Goal: Communication & Community: Share content

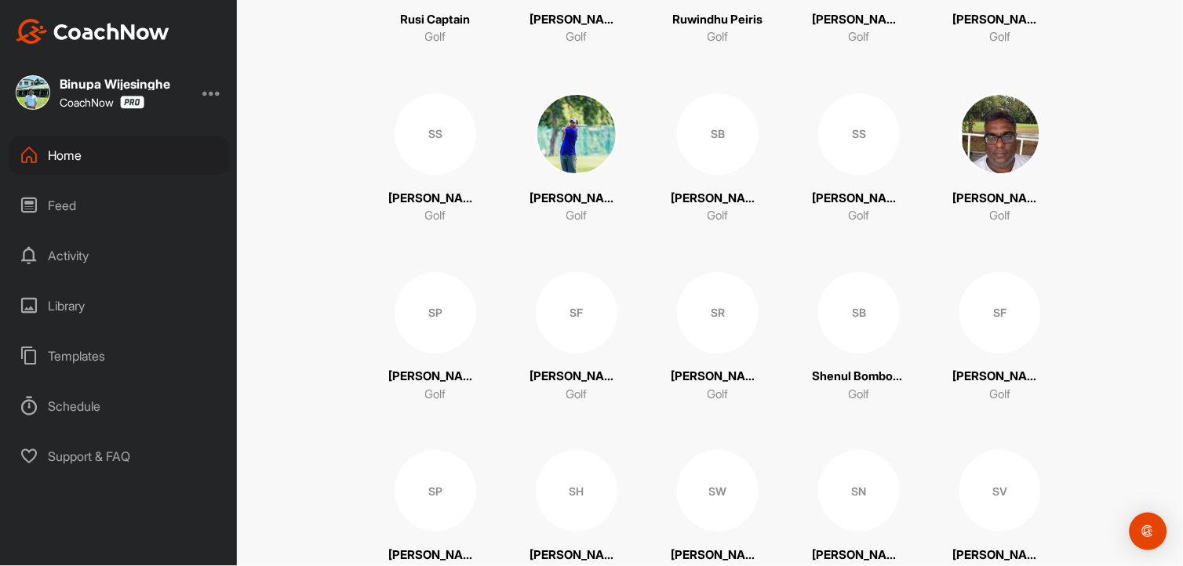
scroll to position [3958, 0]
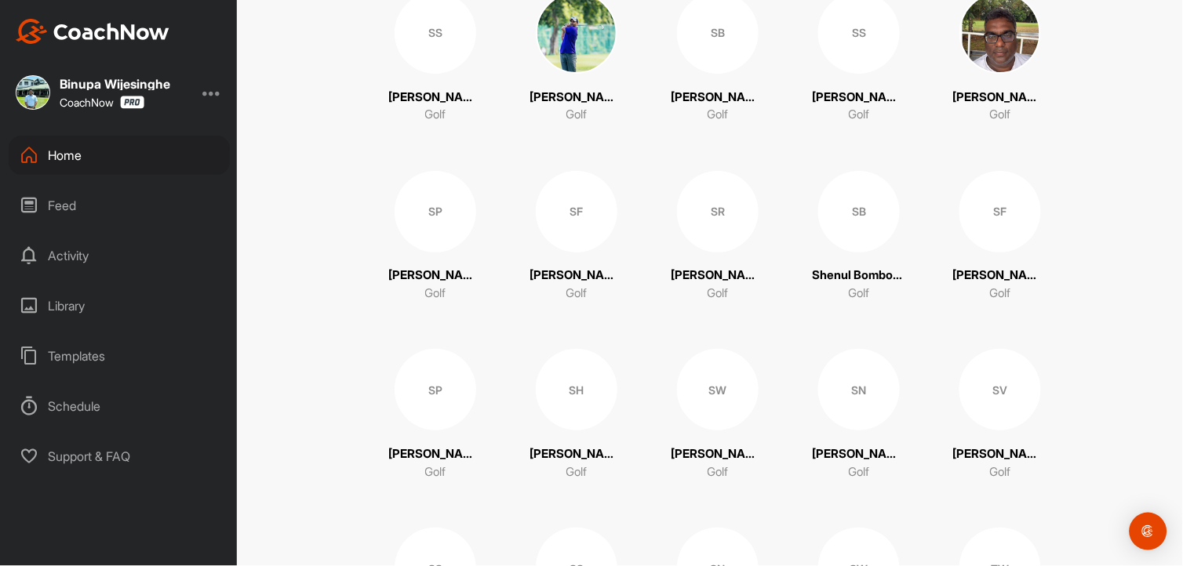
click at [864, 382] on div "SN" at bounding box center [859, 390] width 82 height 82
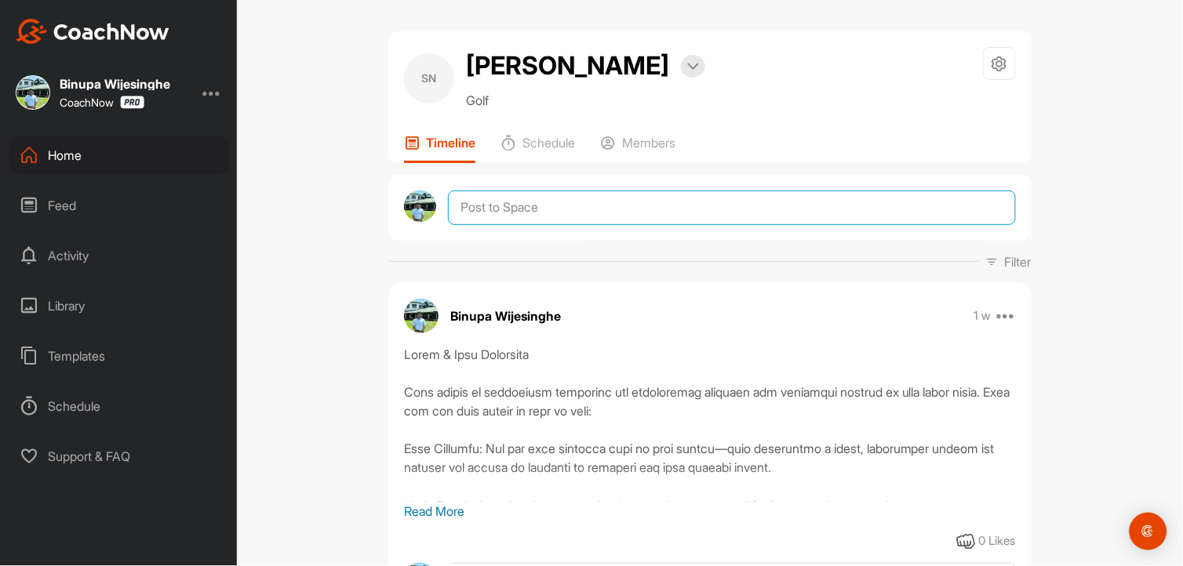
click at [515, 208] on textarea at bounding box center [732, 208] width 568 height 35
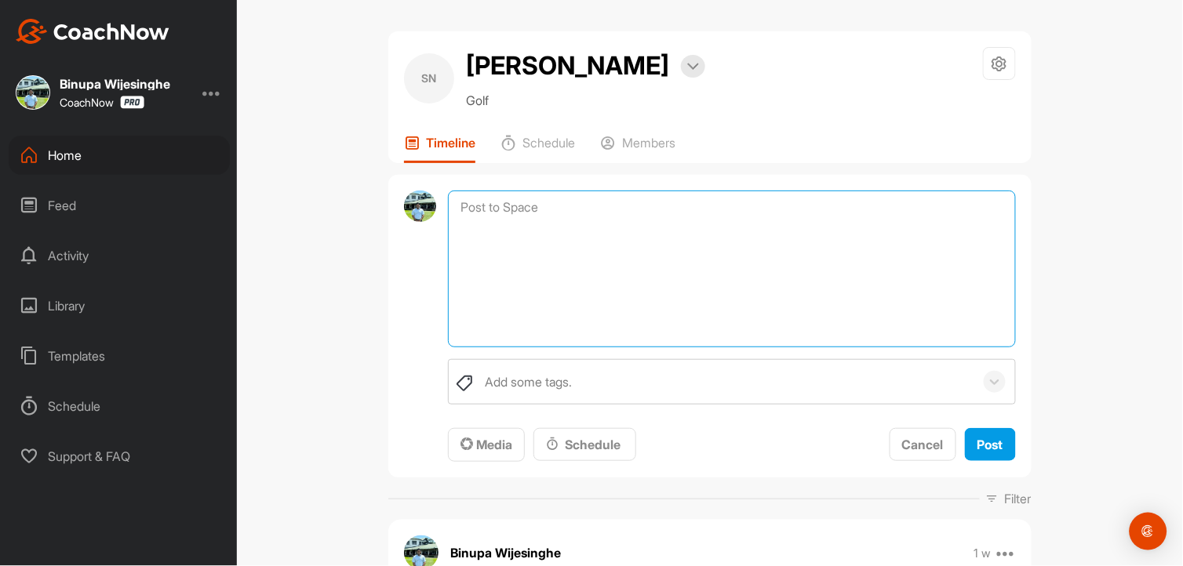
paste textarea "Loremipsu do sit am conse adipiscingel sedd eiusm temp incididunt utlabor et do…"
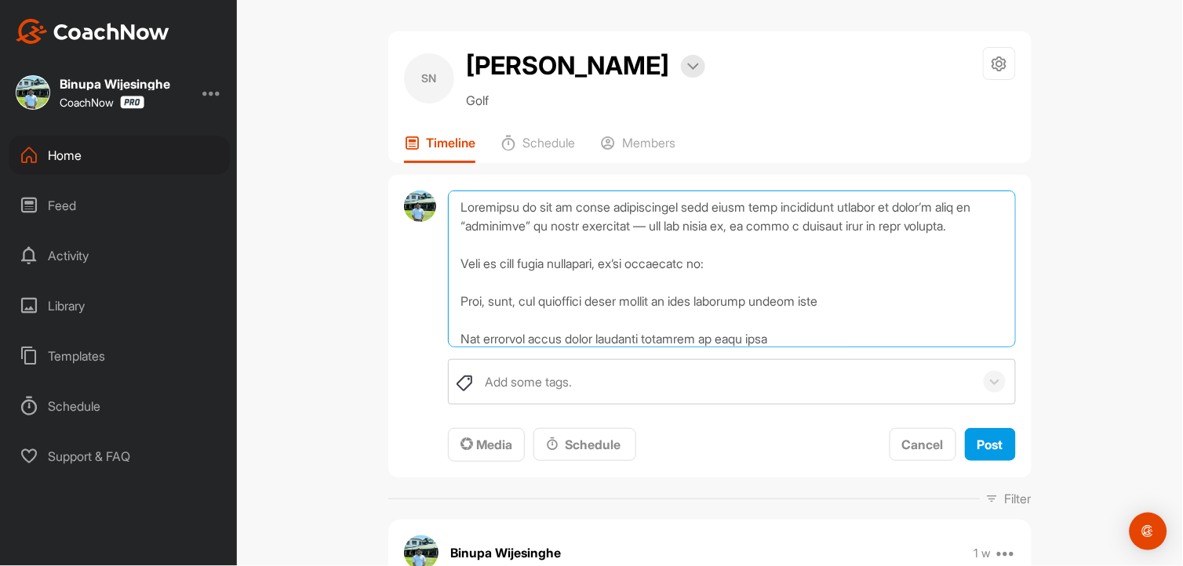
click at [672, 224] on textarea at bounding box center [732, 269] width 568 height 157
drag, startPoint x: 508, startPoint y: 210, endPoint x: 499, endPoint y: 216, distance: 10.9
click at [507, 212] on textarea at bounding box center [732, 269] width 568 height 157
click at [593, 291] on textarea at bounding box center [732, 269] width 568 height 157
click at [664, 226] on textarea at bounding box center [732, 269] width 568 height 157
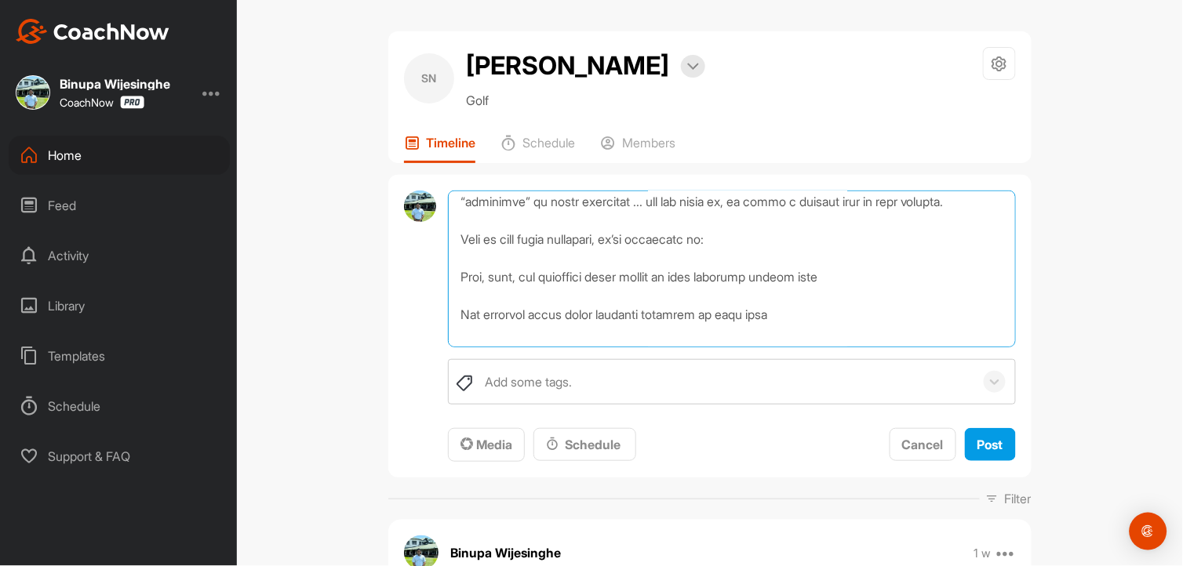
scroll to position [87, 0]
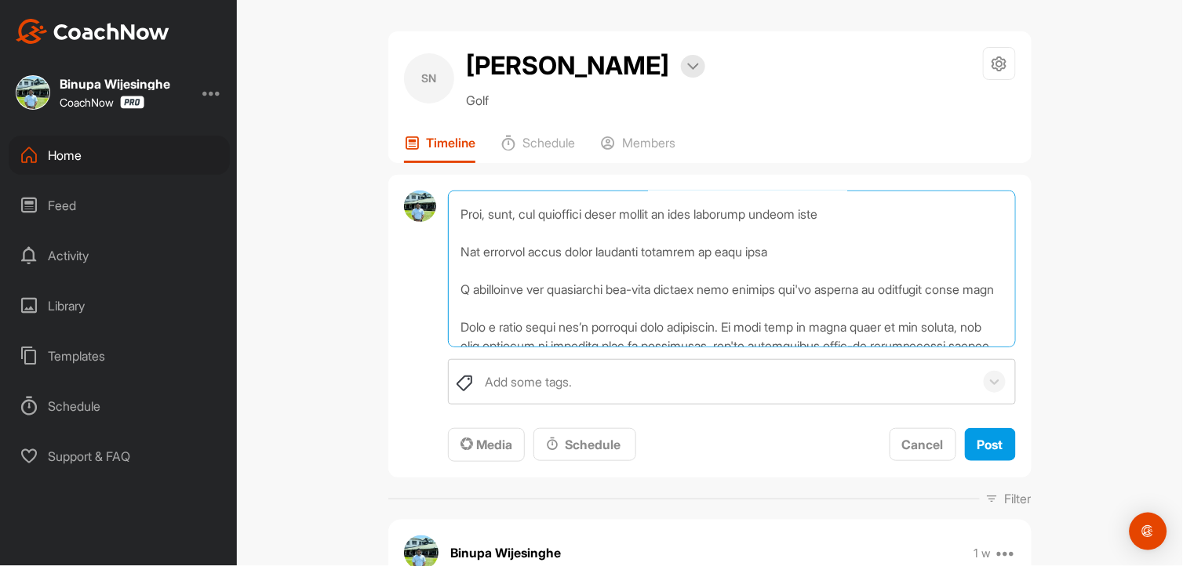
click at [871, 231] on textarea at bounding box center [732, 269] width 568 height 157
click at [679, 236] on textarea at bounding box center [732, 269] width 568 height 157
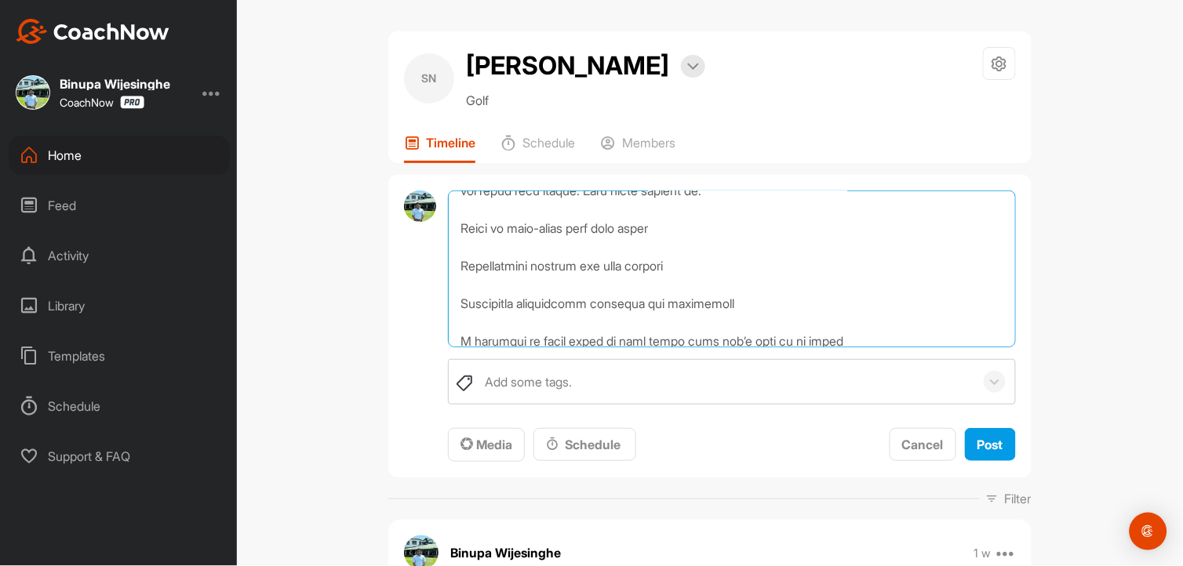
scroll to position [174, 0]
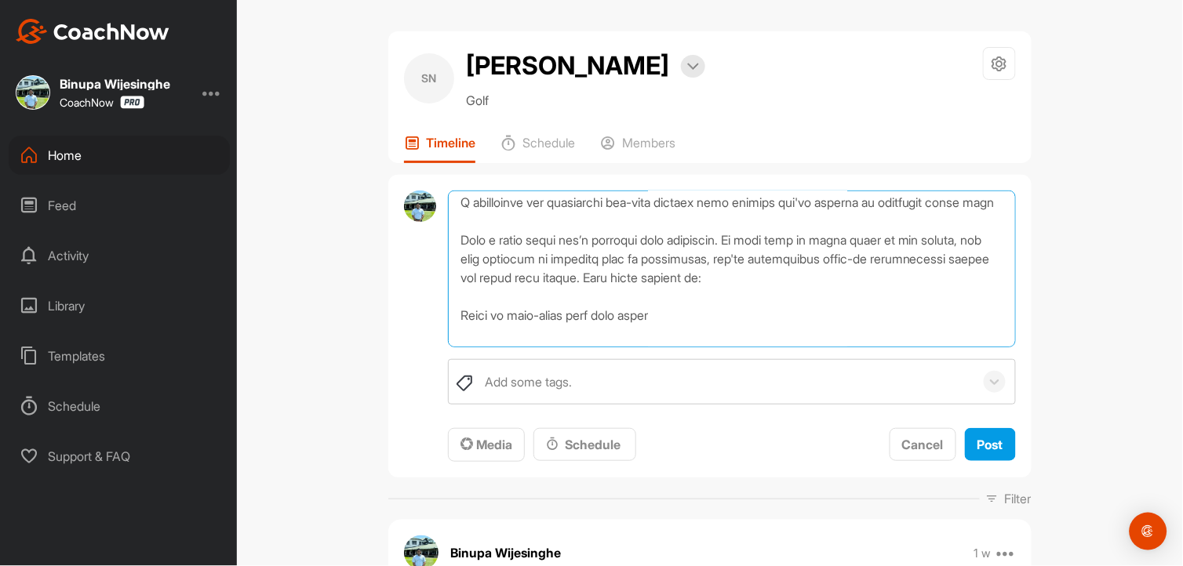
click at [537, 300] on textarea at bounding box center [732, 269] width 568 height 157
click at [912, 319] on textarea at bounding box center [732, 269] width 568 height 157
drag, startPoint x: 954, startPoint y: 304, endPoint x: 908, endPoint y: 307, distance: 45.6
click at [908, 307] on textarea at bounding box center [732, 269] width 568 height 157
click at [927, 307] on textarea at bounding box center [732, 269] width 568 height 157
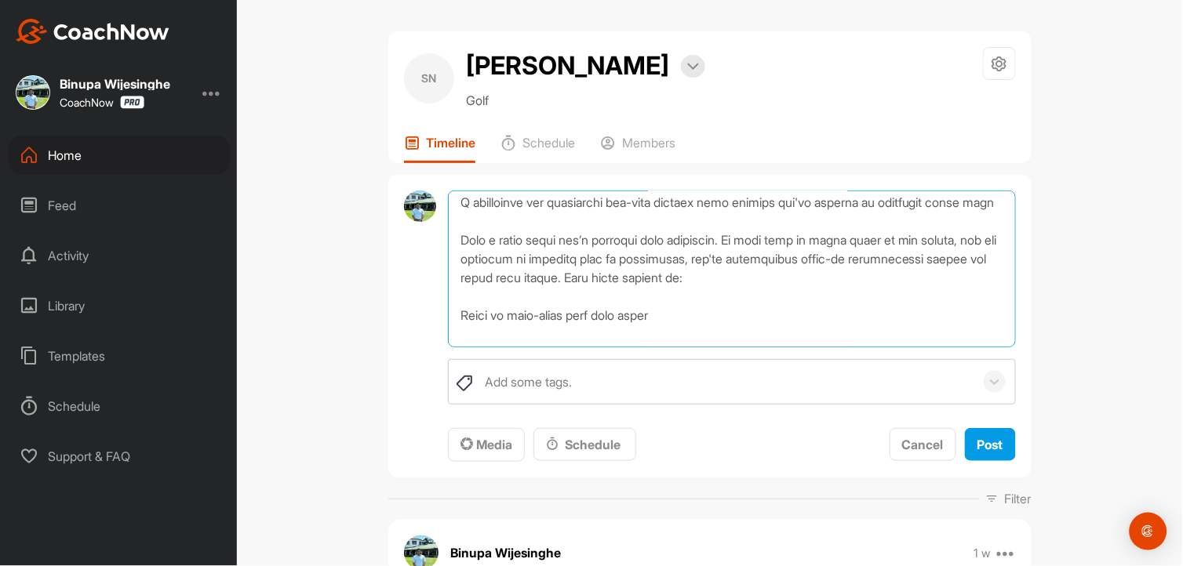
click at [916, 296] on textarea at bounding box center [732, 269] width 568 height 157
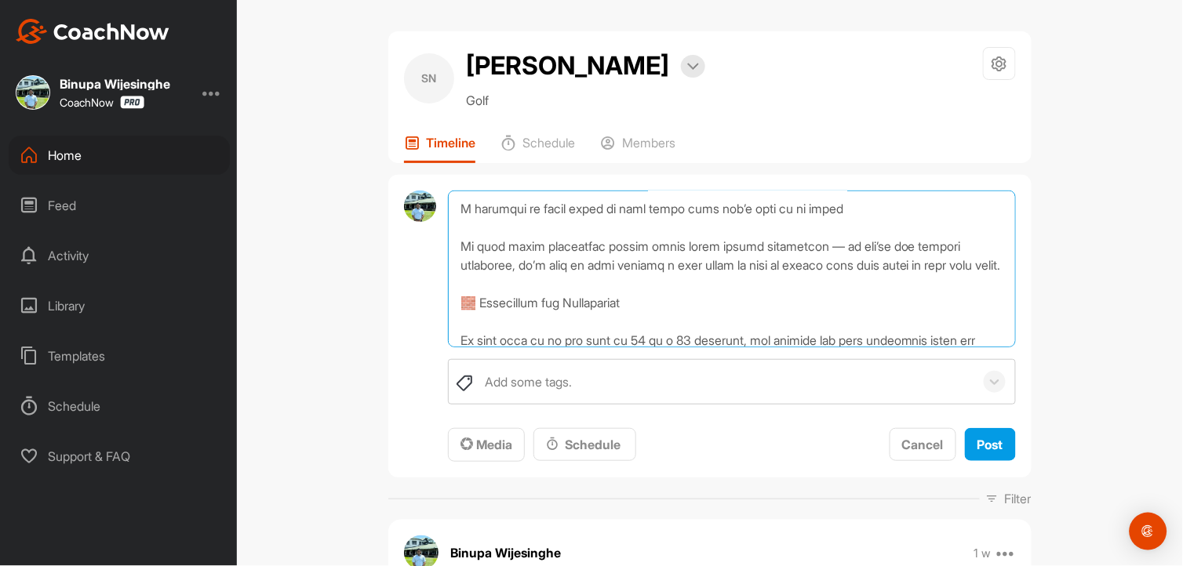
scroll to position [435, 0]
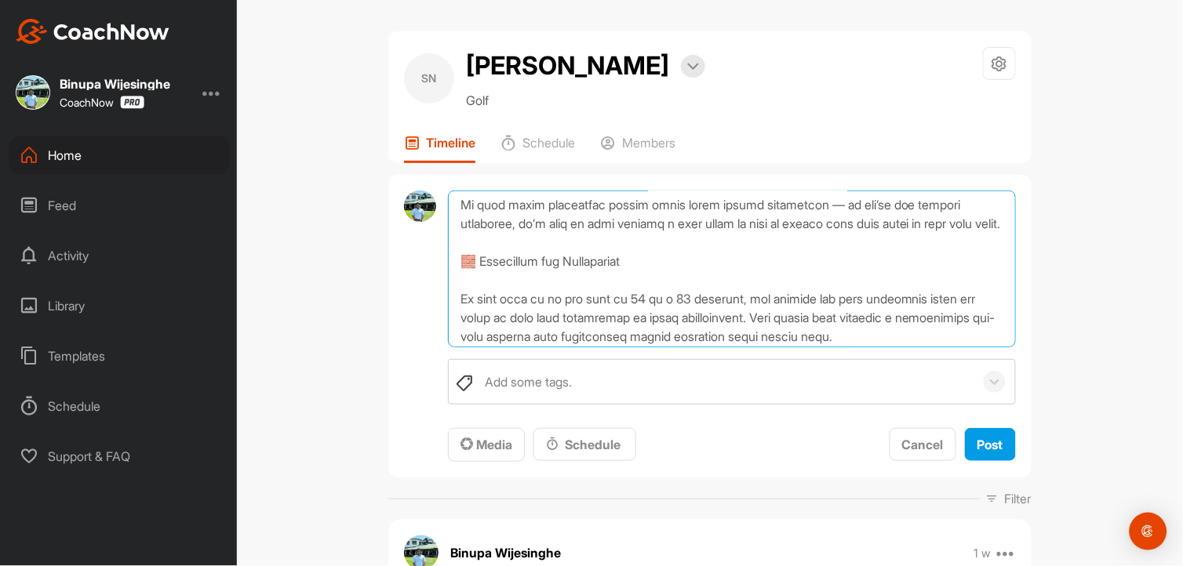
click at [833, 244] on textarea at bounding box center [732, 269] width 568 height 157
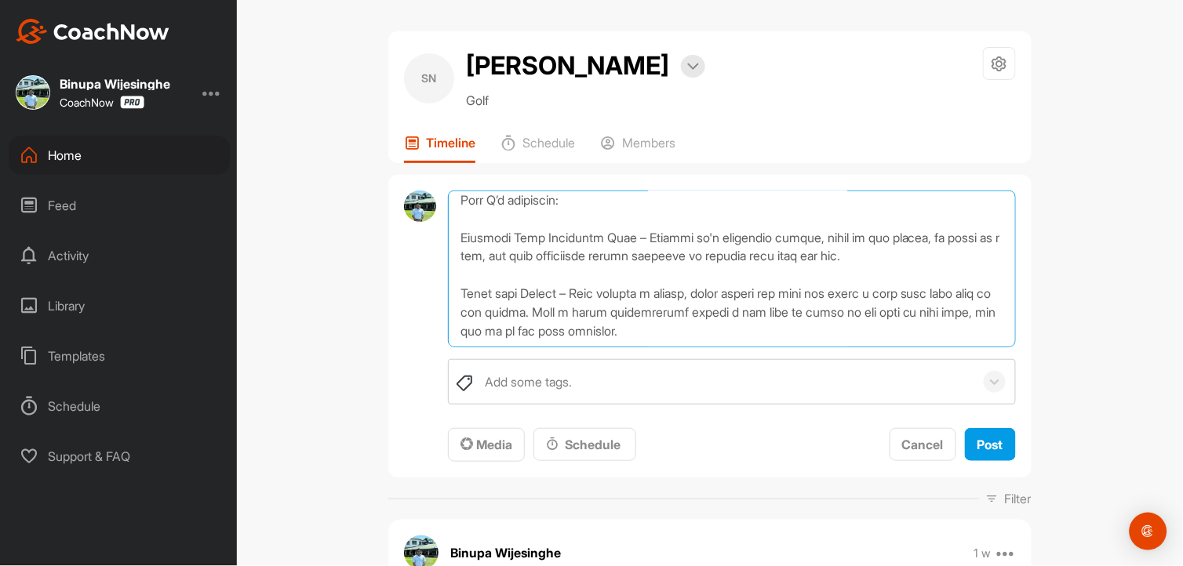
scroll to position [522, 0]
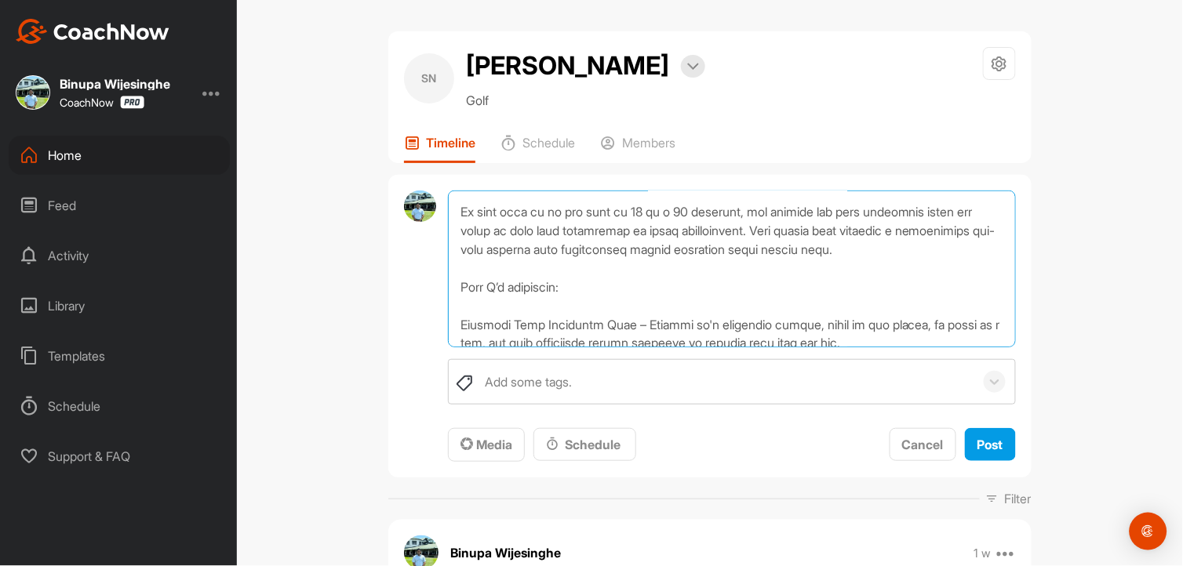
drag, startPoint x: 624, startPoint y: 240, endPoint x: 371, endPoint y: 221, distance: 254.0
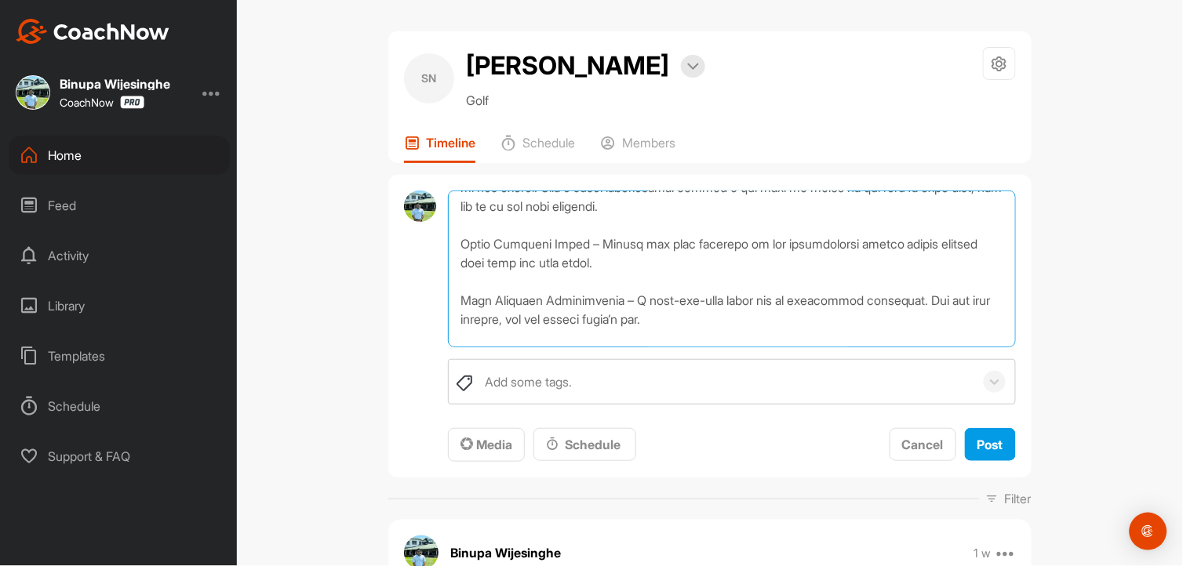
scroll to position [609, 0]
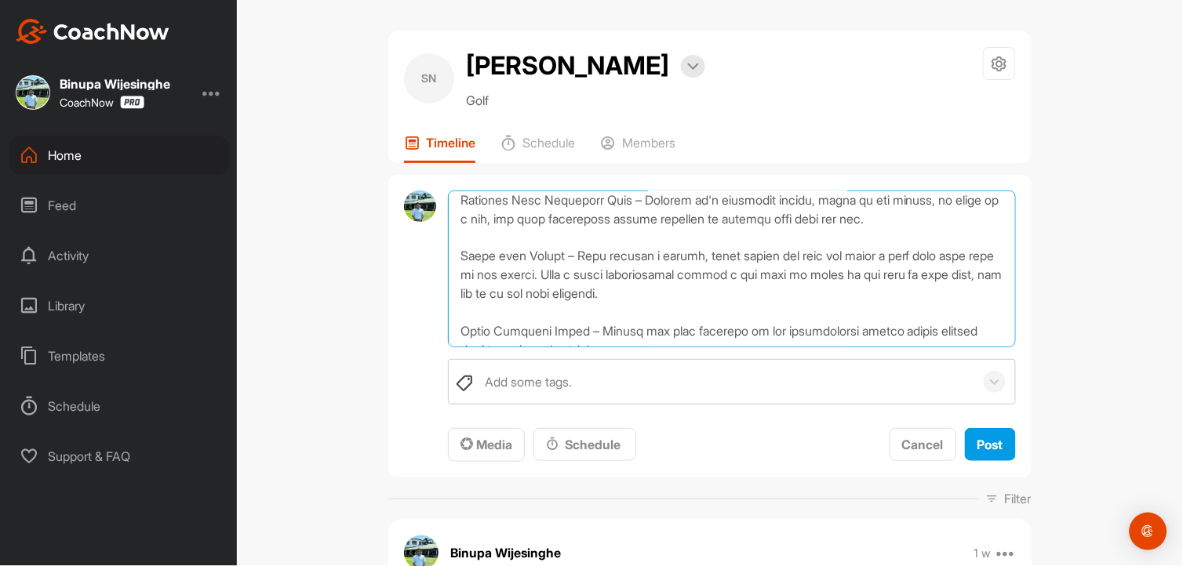
drag, startPoint x: 591, startPoint y: 228, endPoint x: 452, endPoint y: 216, distance: 139.4
click at [452, 216] on textarea at bounding box center [732, 269] width 568 height 157
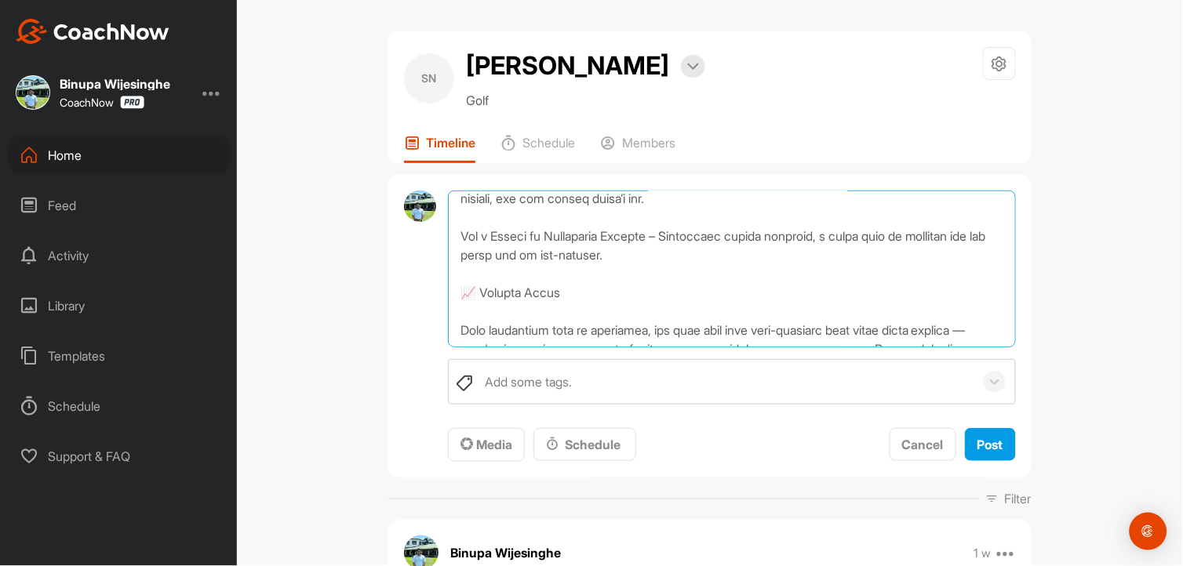
scroll to position [824, 0]
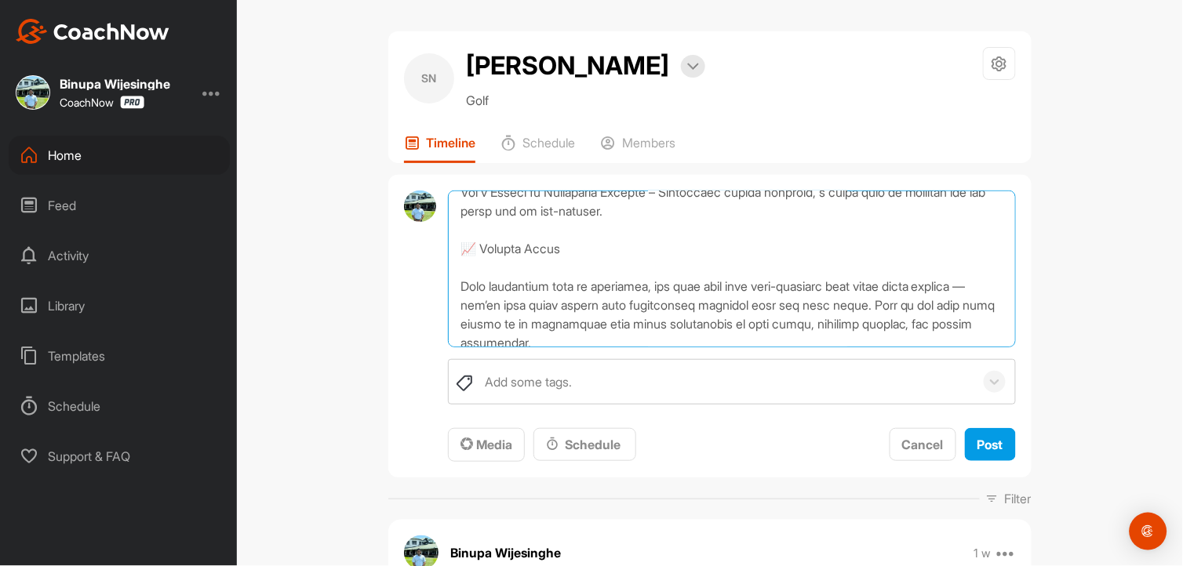
drag, startPoint x: 791, startPoint y: 278, endPoint x: 437, endPoint y: 277, distance: 353.7
click at [448, 284] on textarea at bounding box center [732, 269] width 568 height 157
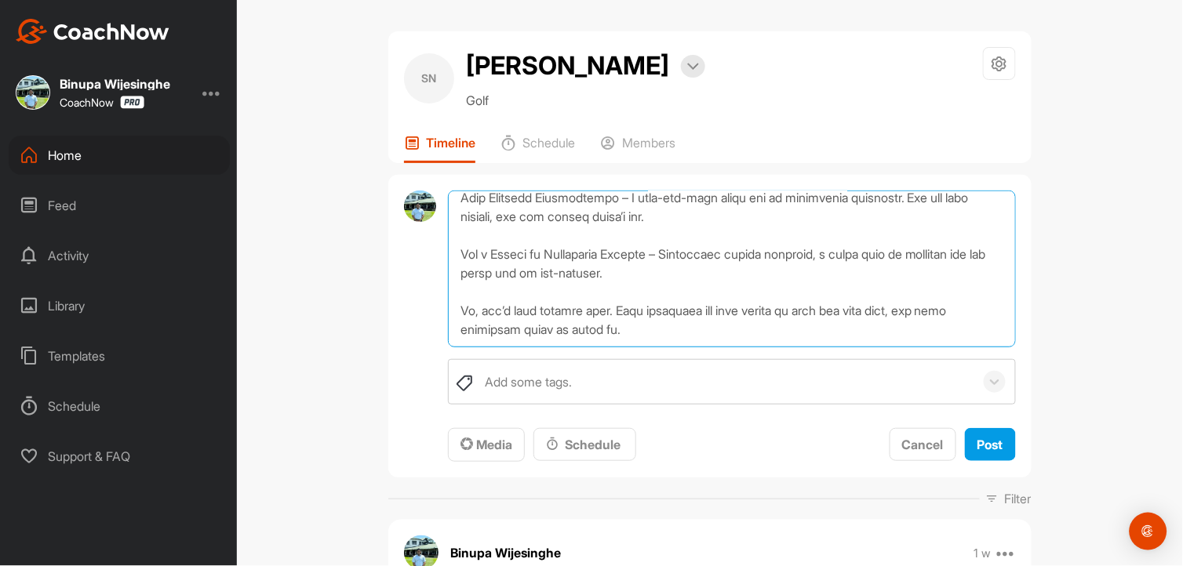
scroll to position [818, 0]
type textarea "Loremips do sit am conse adipiscingel sedd eiusm temp incididunt utlabor et dol…"
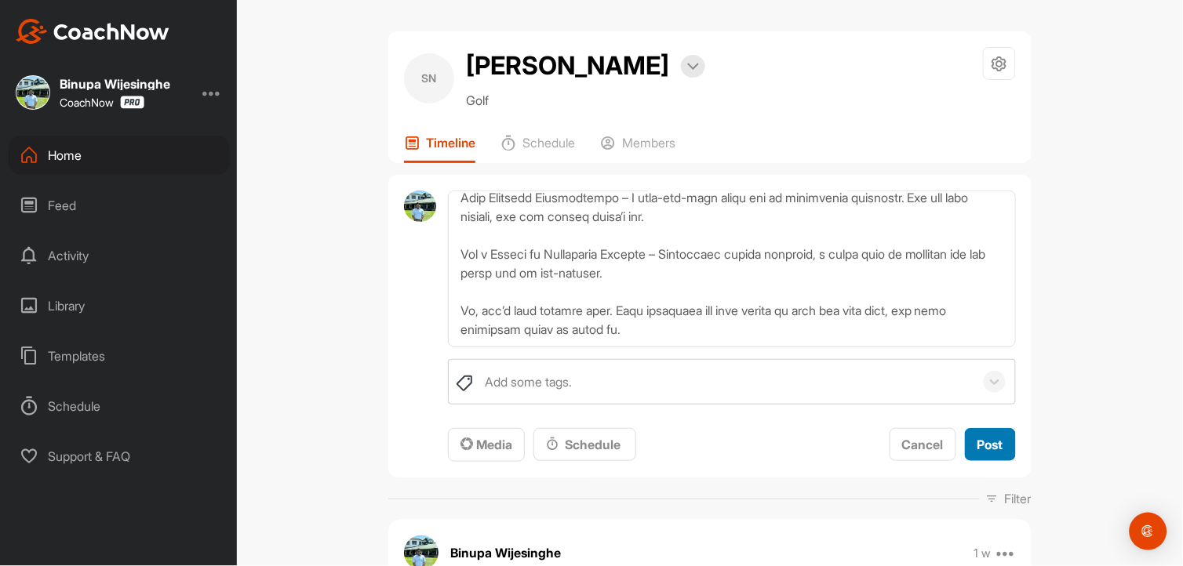
click at [984, 445] on span "Post" at bounding box center [990, 445] width 26 height 16
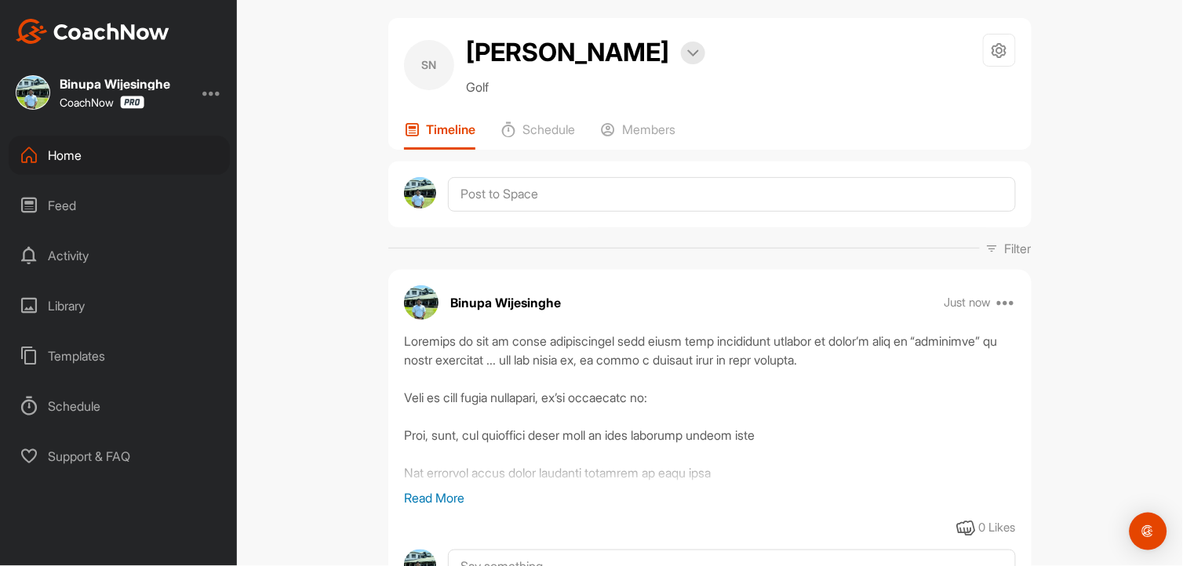
scroll to position [0, 0]
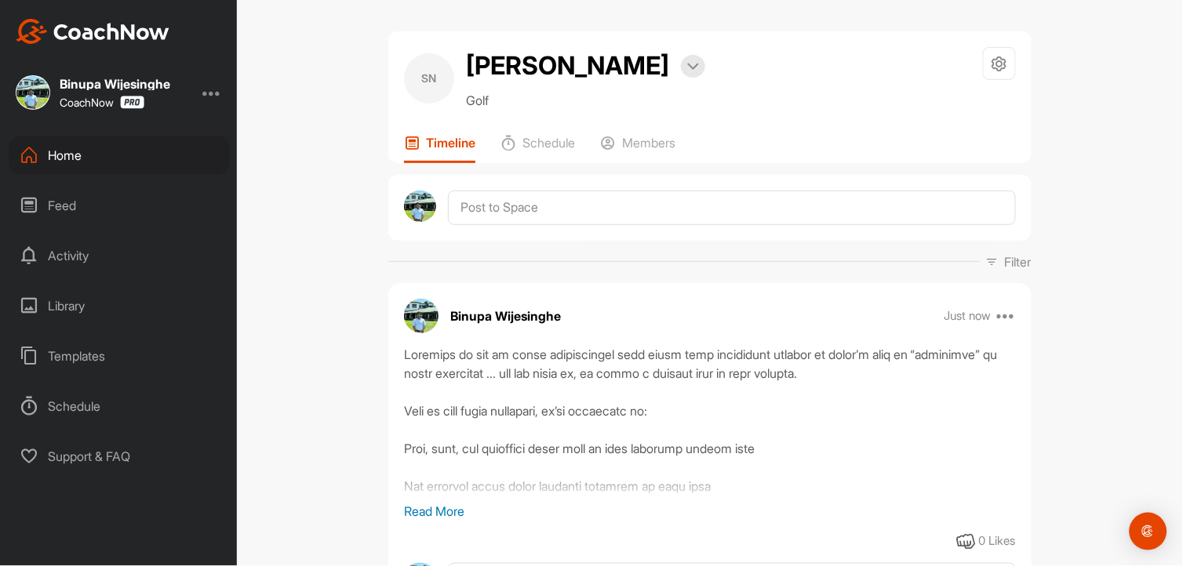
click at [58, 162] on div "Home" at bounding box center [119, 155] width 221 height 39
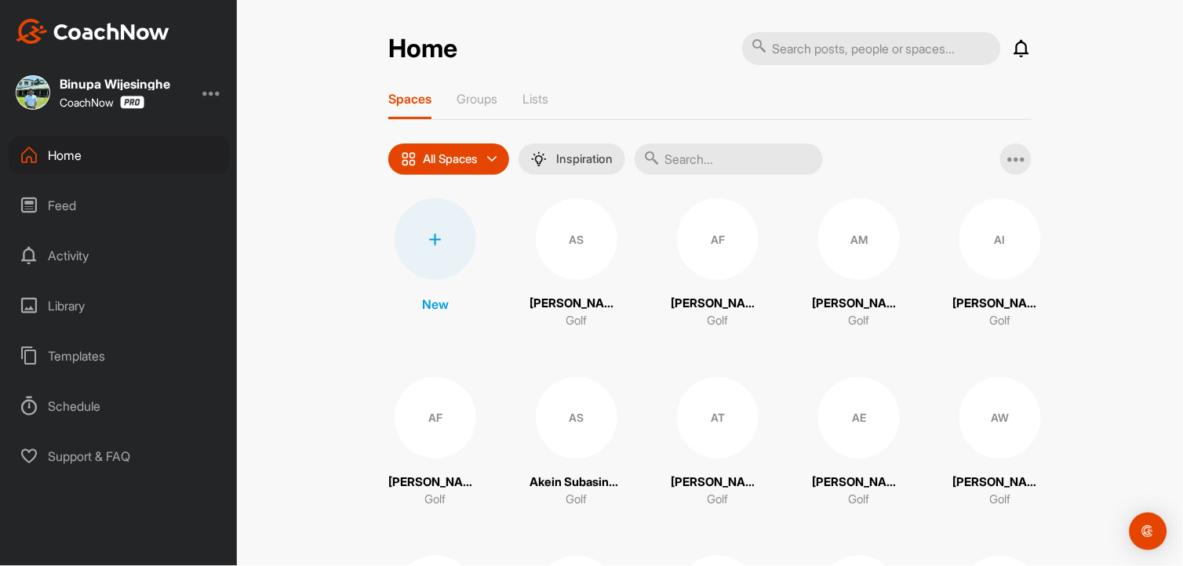
click at [412, 237] on div at bounding box center [436, 239] width 82 height 82
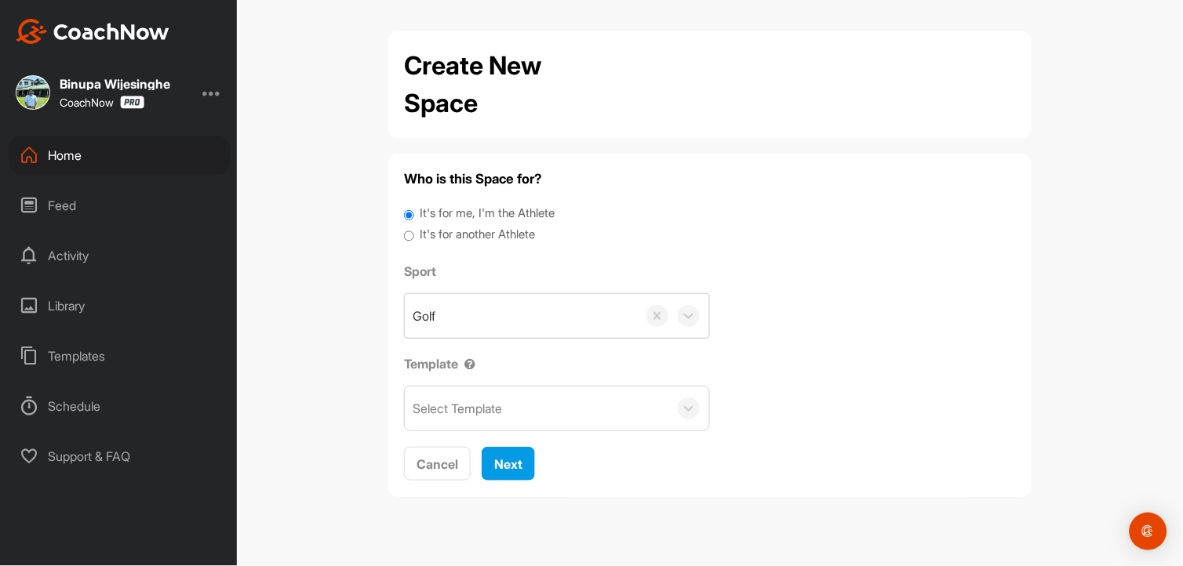
click at [432, 233] on label "It's for another Athlete" at bounding box center [477, 235] width 115 height 18
click at [414, 233] on input "It's for another Athlete" at bounding box center [409, 236] width 10 height 21
radio input "true"
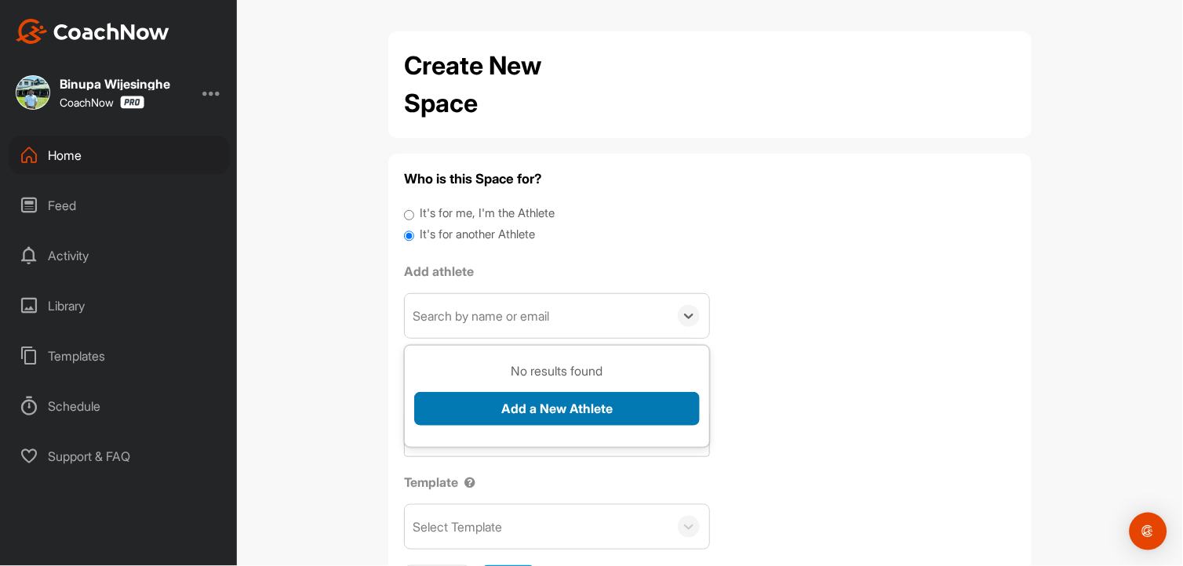
click at [521, 405] on button "Add a New Athlete" at bounding box center [556, 409] width 285 height 34
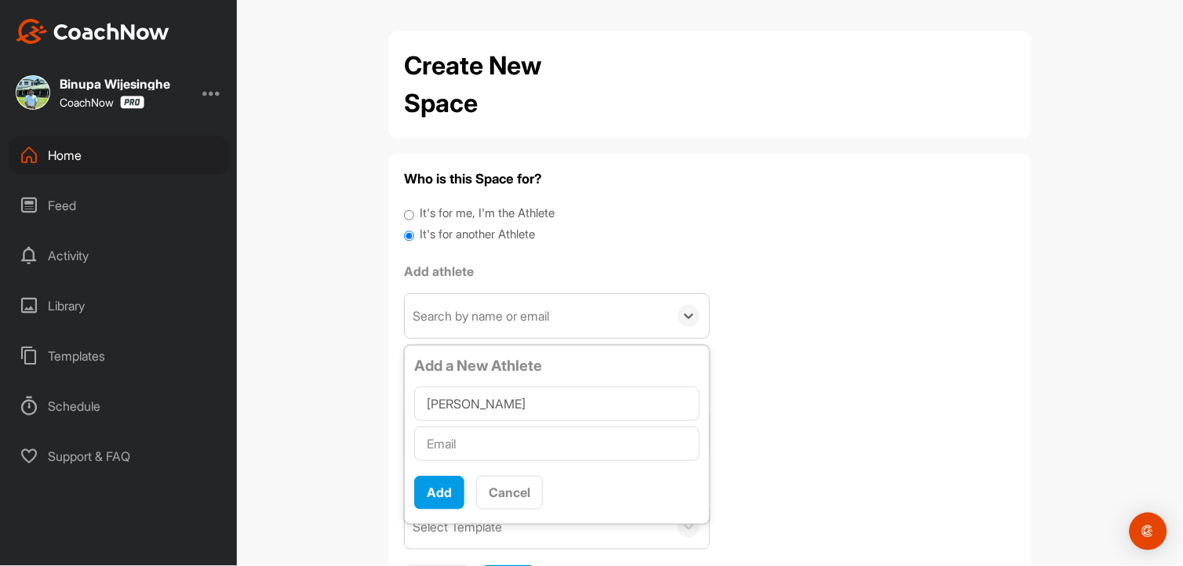
type input "[PERSON_NAME]"
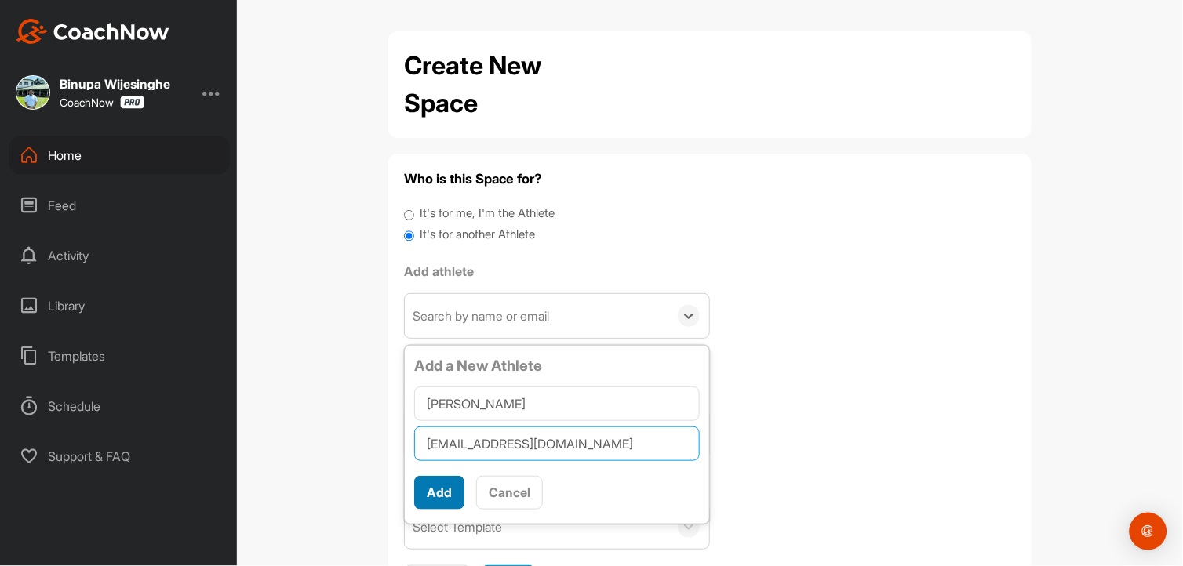
type input "[EMAIL_ADDRESS][DOMAIN_NAME]"
click at [439, 504] on button "Add" at bounding box center [439, 493] width 50 height 34
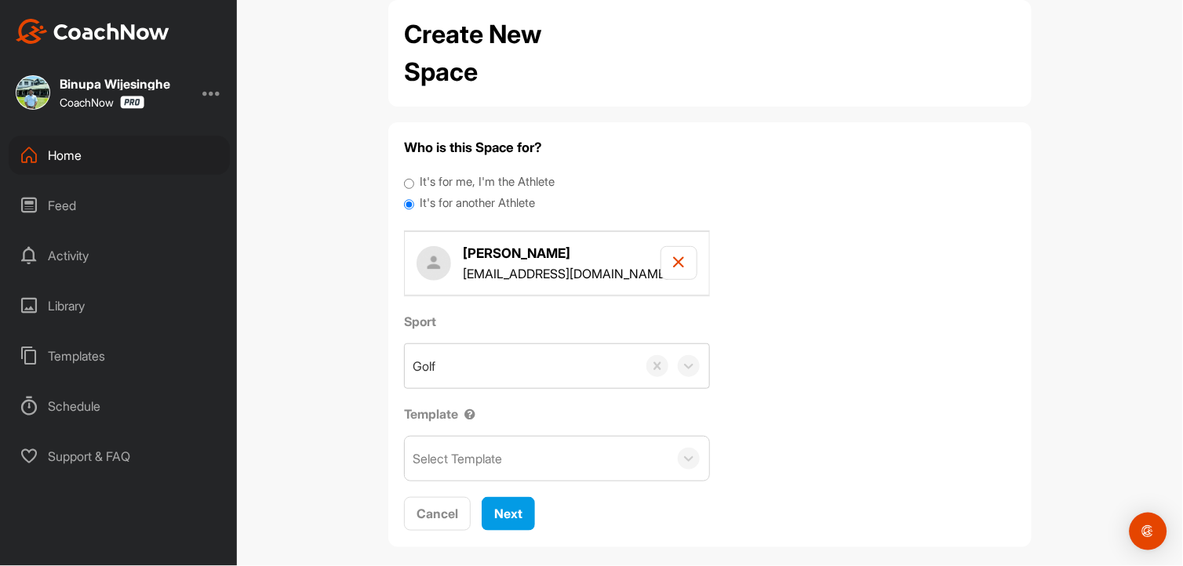
scroll to position [49, 0]
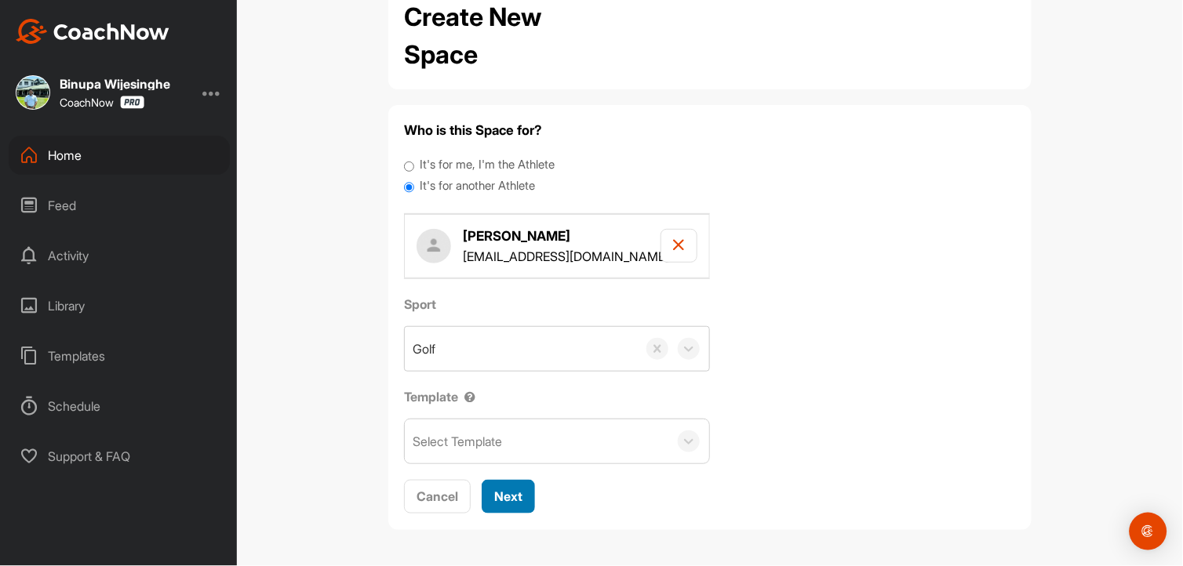
click at [494, 488] on div "Next" at bounding box center [508, 496] width 28 height 19
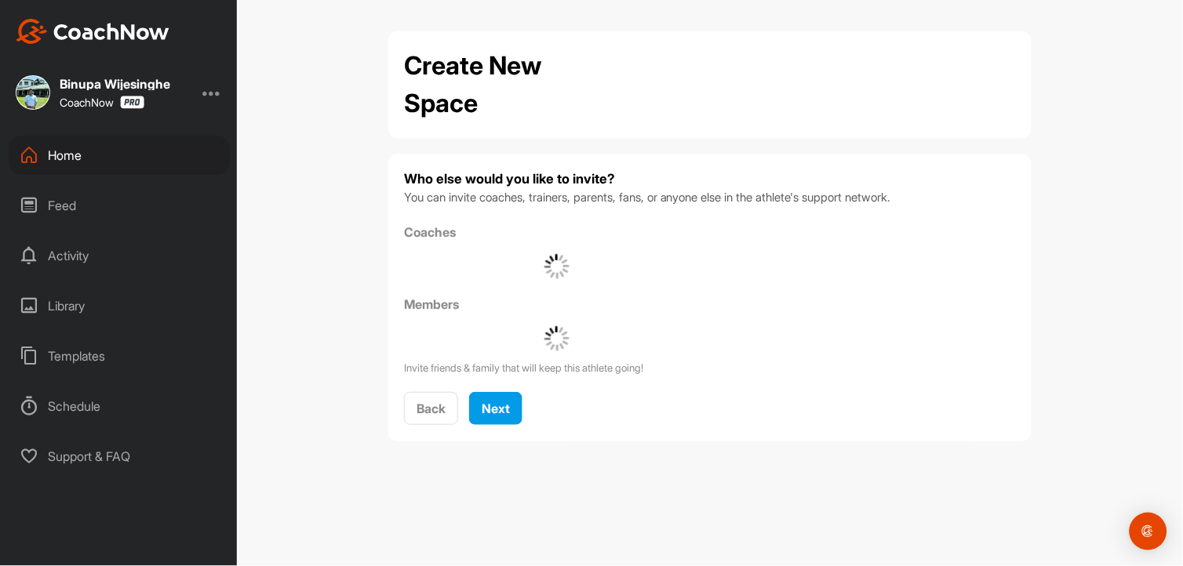
scroll to position [0, 0]
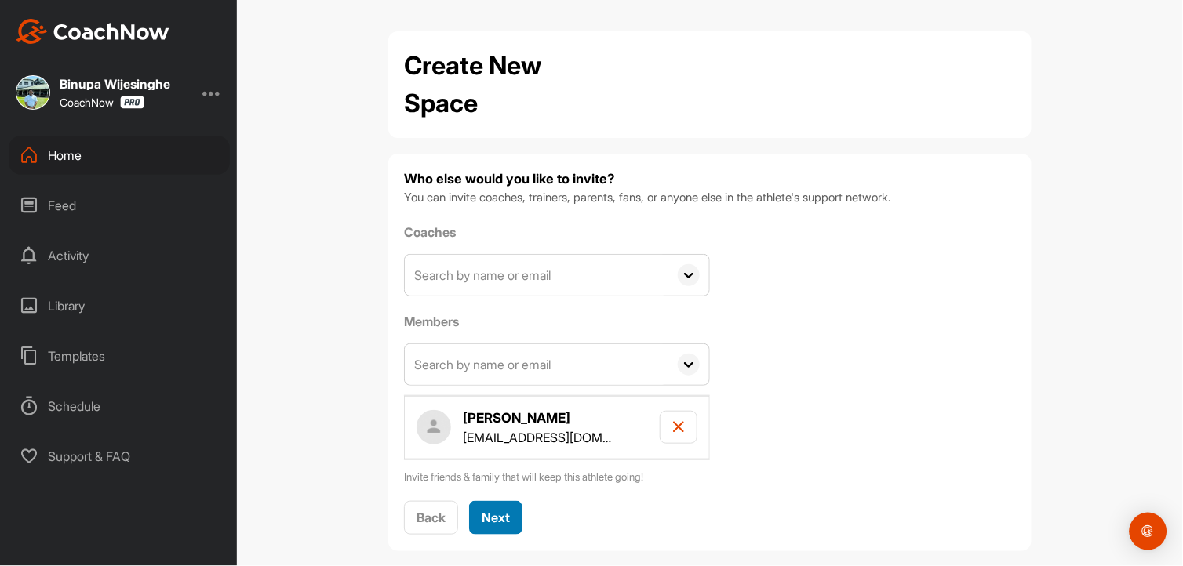
click at [490, 515] on span "Next" at bounding box center [496, 518] width 28 height 16
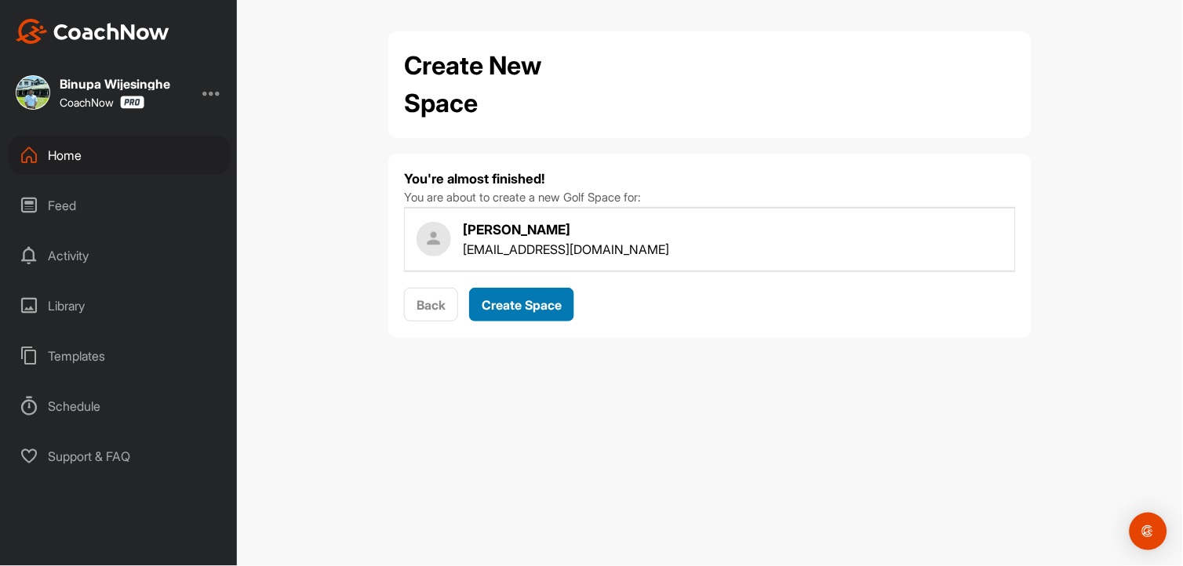
click at [538, 301] on span "Create Space" at bounding box center [522, 305] width 80 height 16
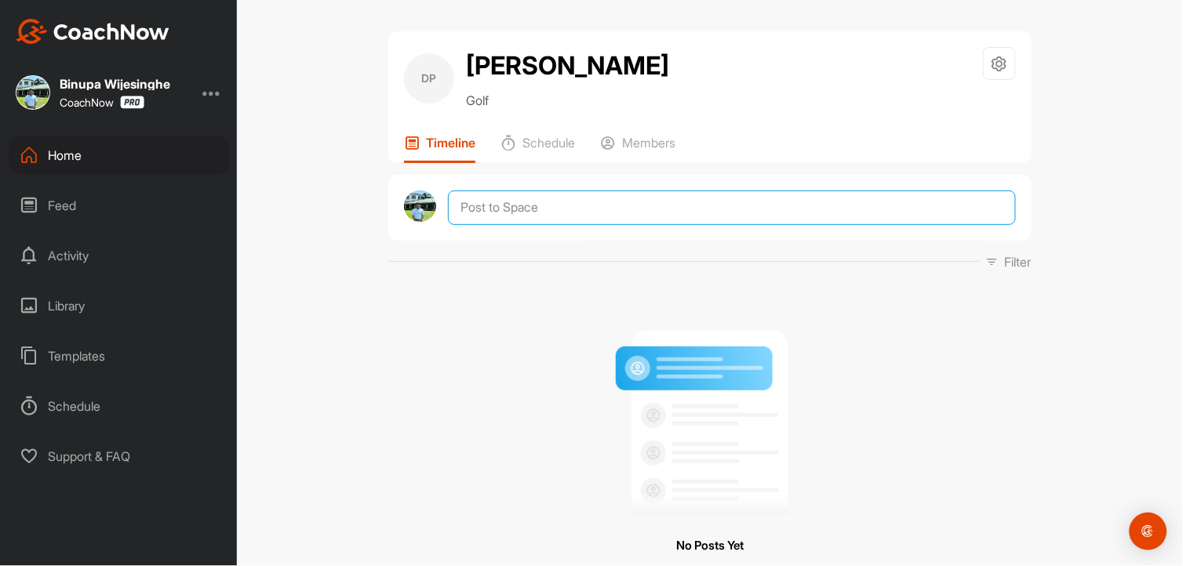
click at [521, 225] on textarea at bounding box center [732, 208] width 568 height 35
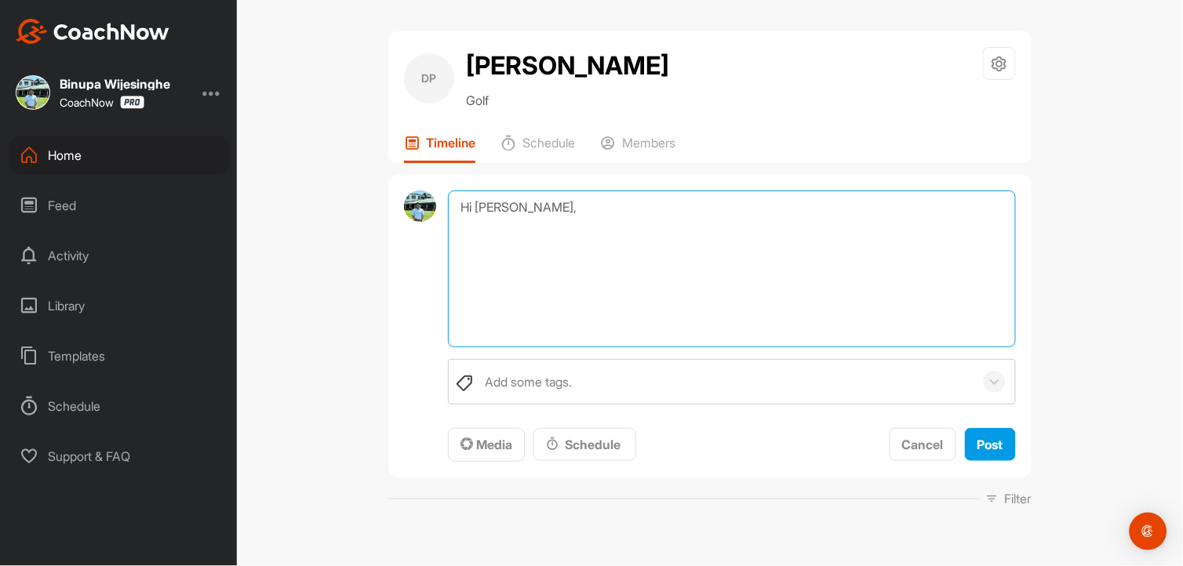
paste textarea "1. Interlock Grip We’re working on the interlock grip, where the pinky finger o…"
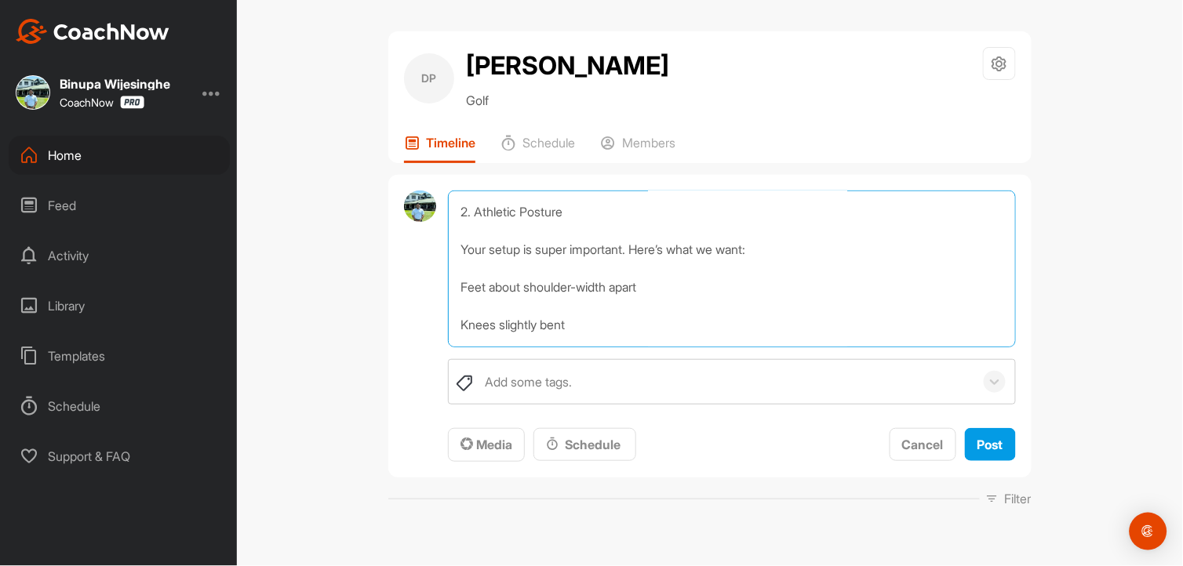
scroll to position [422, 0]
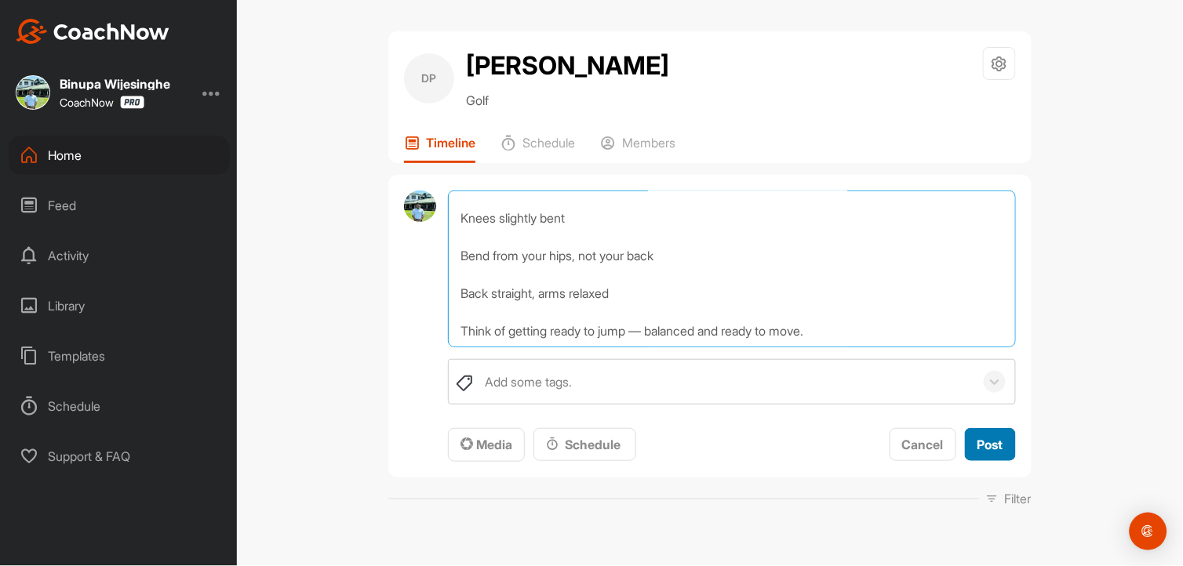
type textarea "Hi [PERSON_NAME], 1. Interlock Grip We’re working on the interlock grip, where …"
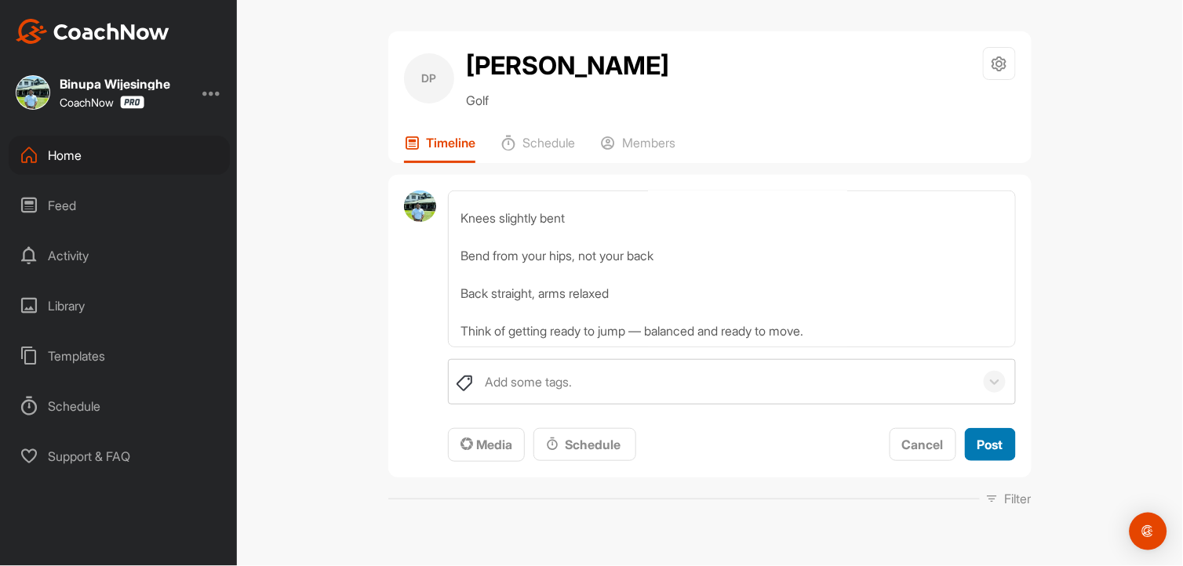
click at [977, 453] on span "Post" at bounding box center [990, 445] width 26 height 16
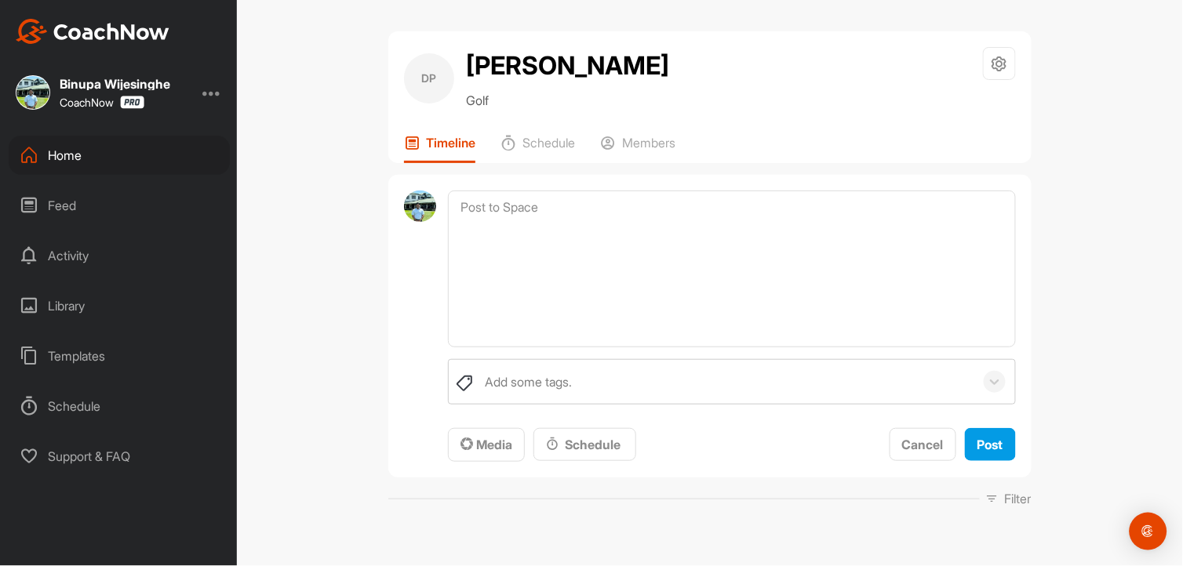
scroll to position [0, 0]
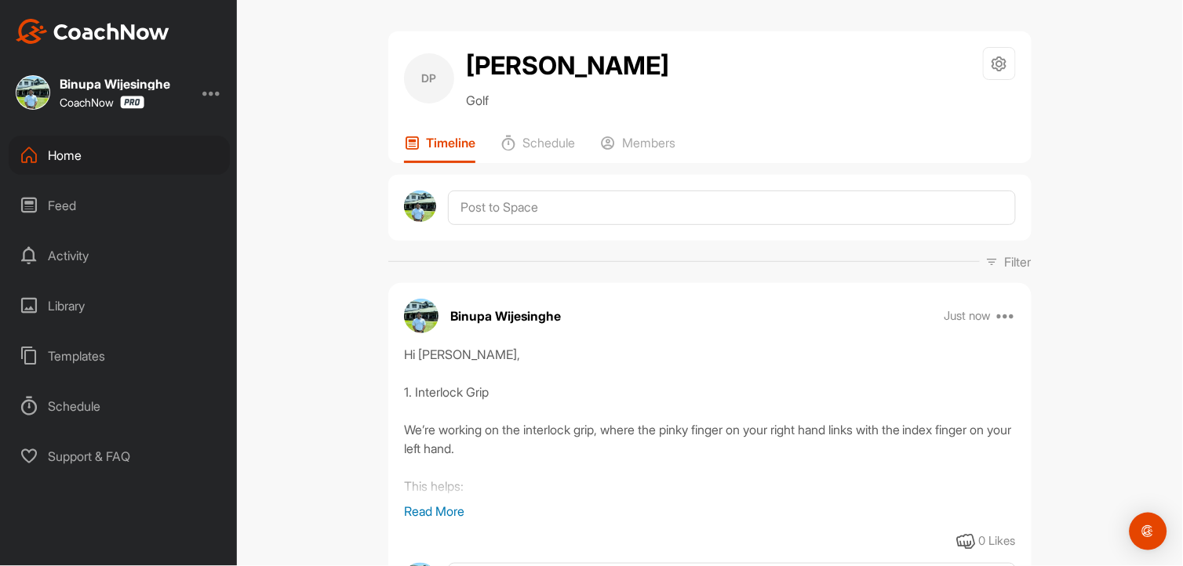
click at [73, 155] on div "Home" at bounding box center [119, 155] width 221 height 39
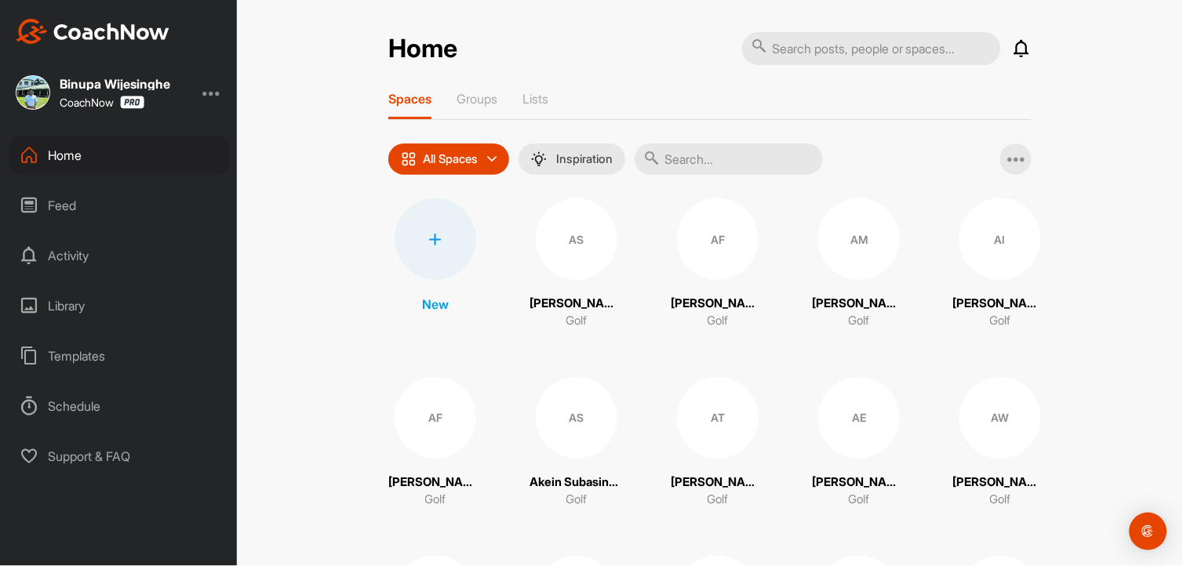
click at [401, 245] on div at bounding box center [436, 239] width 82 height 82
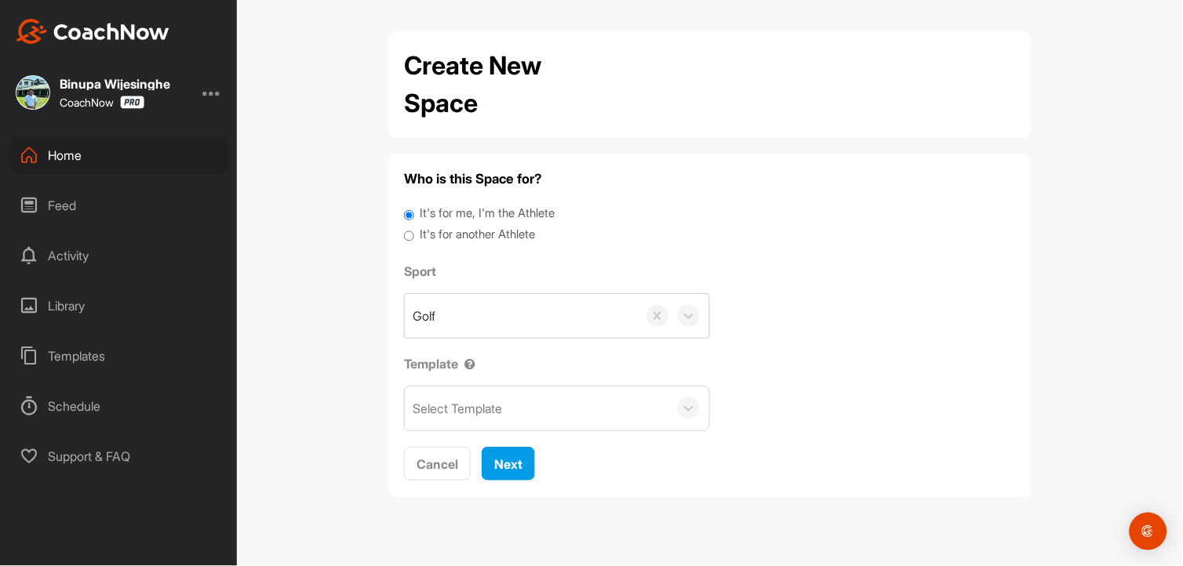
click at [453, 236] on label "It's for another Athlete" at bounding box center [477, 235] width 115 height 18
click at [414, 236] on input "It's for another Athlete" at bounding box center [409, 236] width 10 height 21
radio input "true"
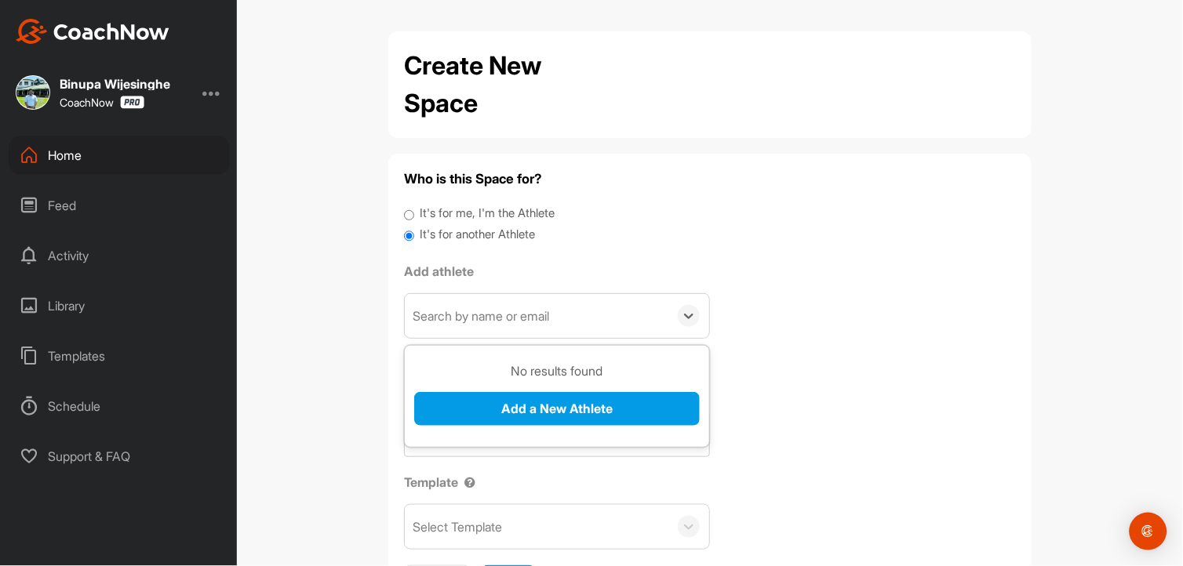
click at [468, 326] on div "Search by name or email" at bounding box center [537, 316] width 264 height 44
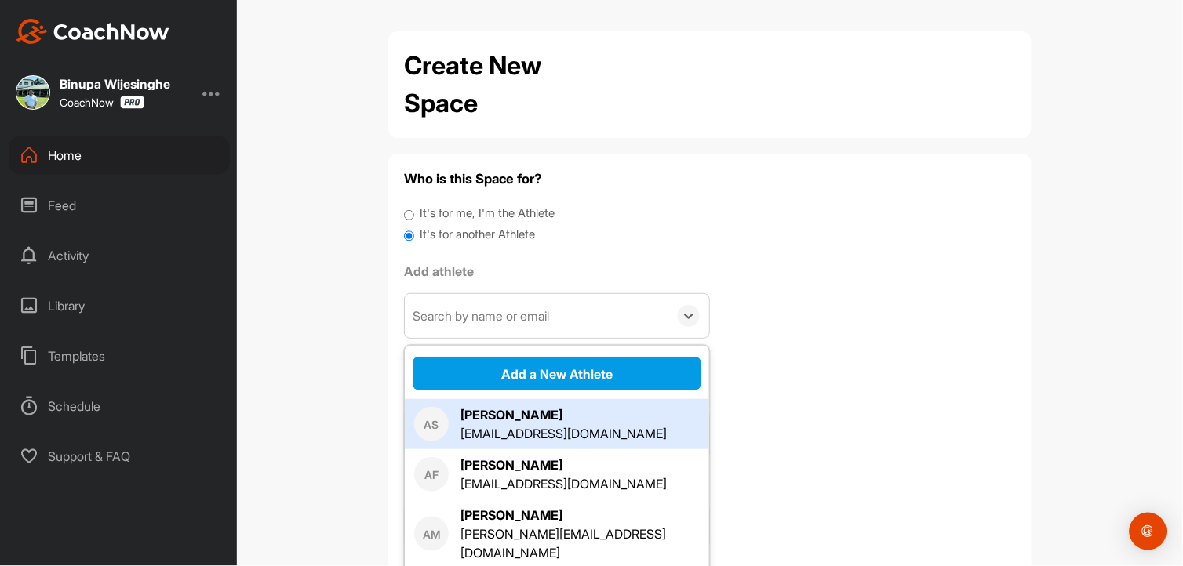
click at [504, 405] on div "[PERSON_NAME]" at bounding box center [563, 414] width 206 height 19
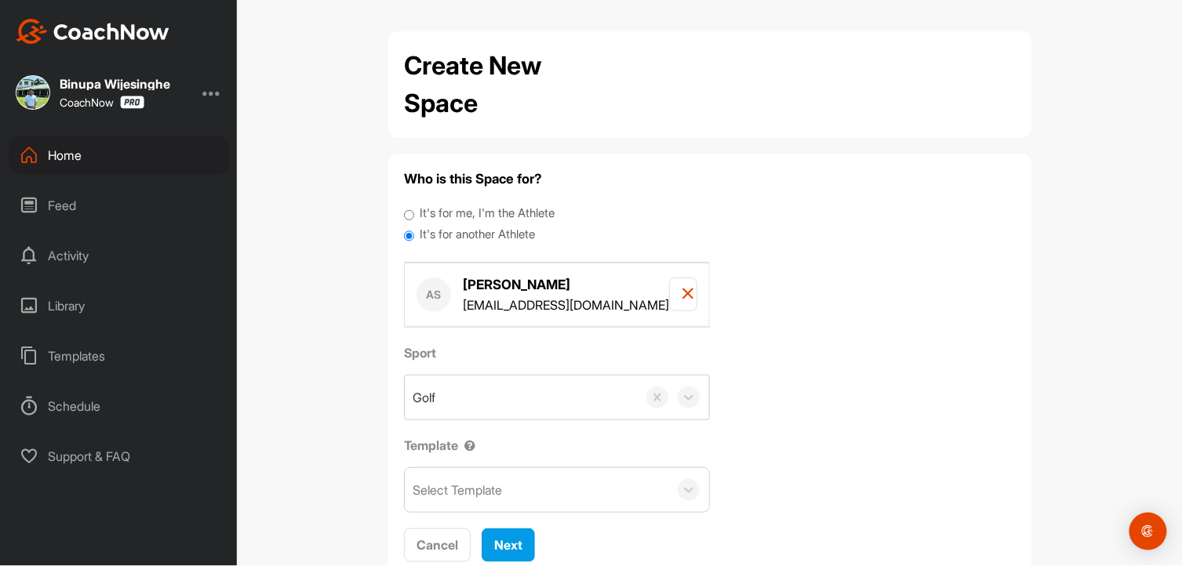
drag, startPoint x: 487, startPoint y: 307, endPoint x: 495, endPoint y: 306, distance: 8.0
click at [495, 306] on p "[EMAIL_ADDRESS][DOMAIN_NAME]" at bounding box center [566, 305] width 206 height 19
drag, startPoint x: 495, startPoint y: 306, endPoint x: 668, endPoint y: 293, distance: 173.8
click at [682, 293] on icon "button" at bounding box center [688, 293] width 13 height 13
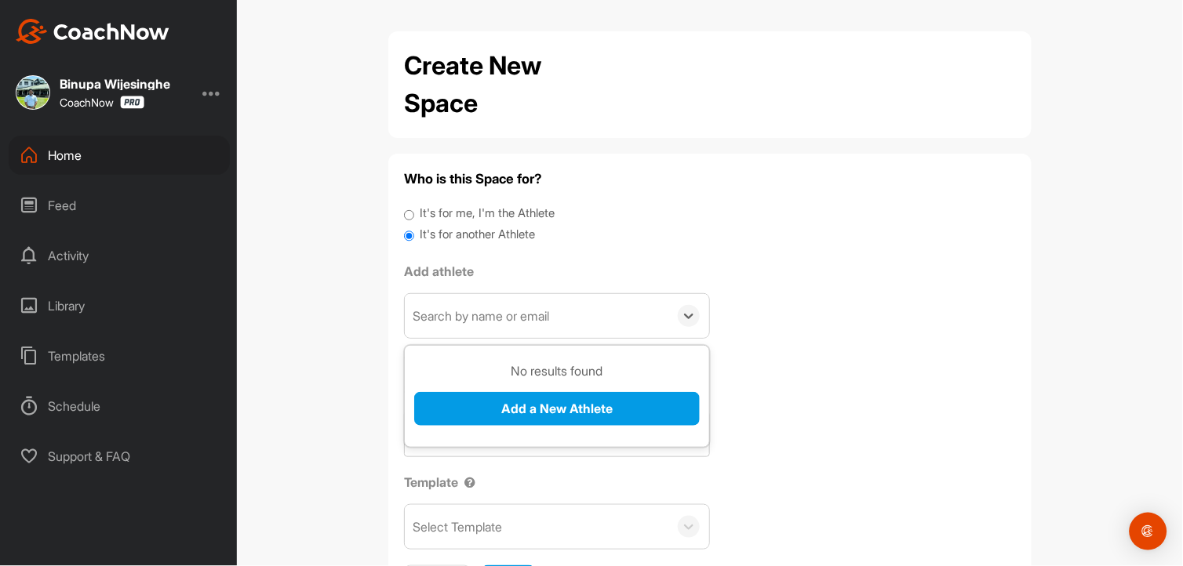
click at [507, 316] on div "Search by name or email" at bounding box center [481, 316] width 136 height 19
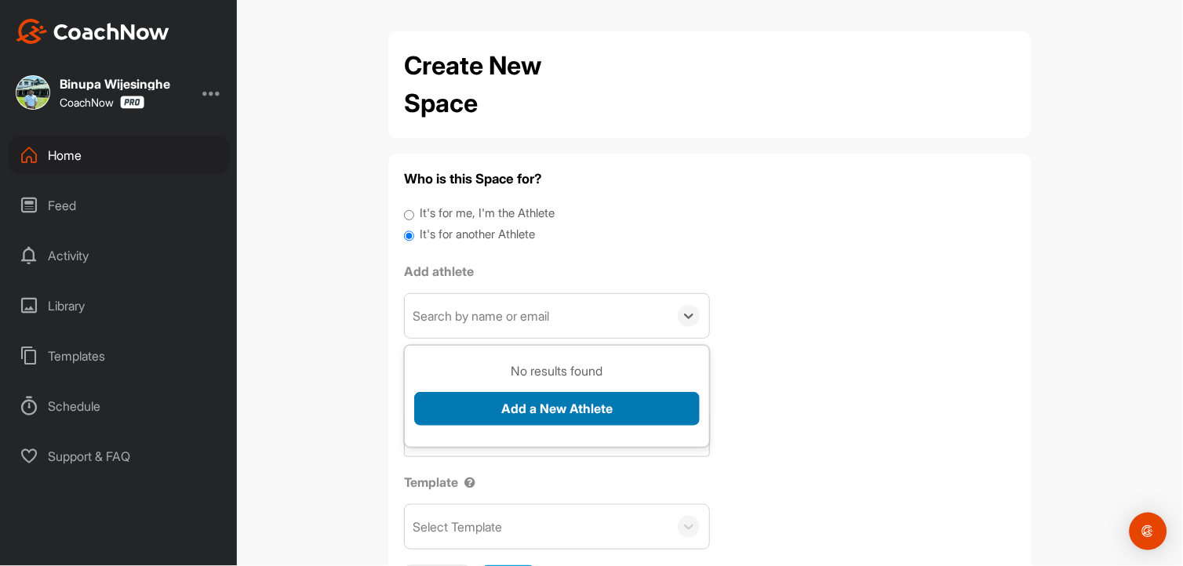
click at [494, 412] on button "Add a New Athlete" at bounding box center [556, 409] width 285 height 34
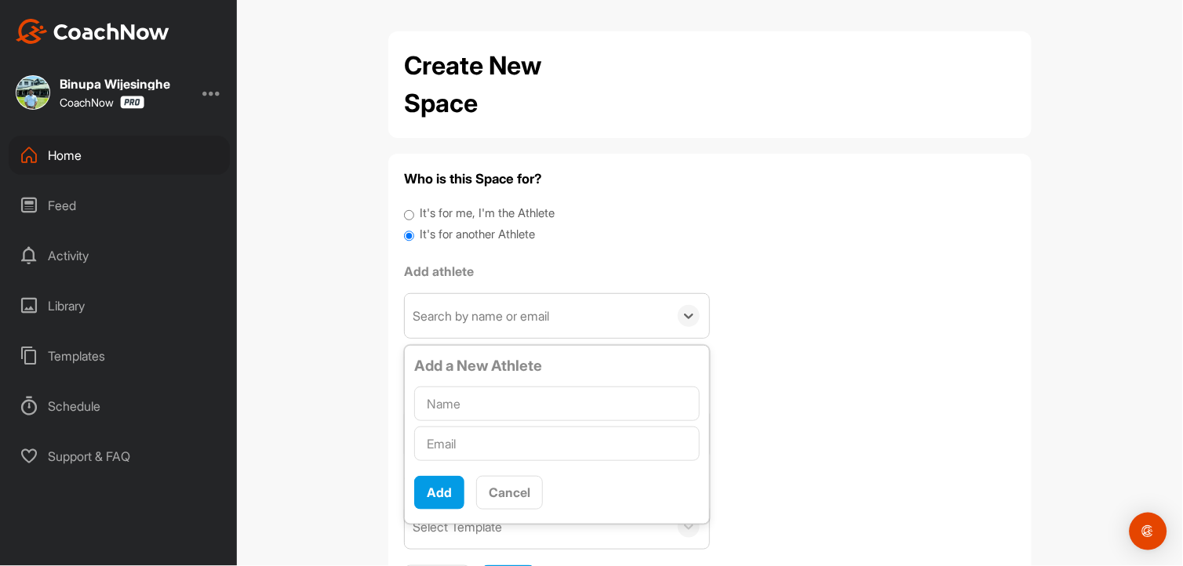
click at [493, 409] on input "text" at bounding box center [556, 404] width 285 height 35
type input "[PERSON_NAME]"
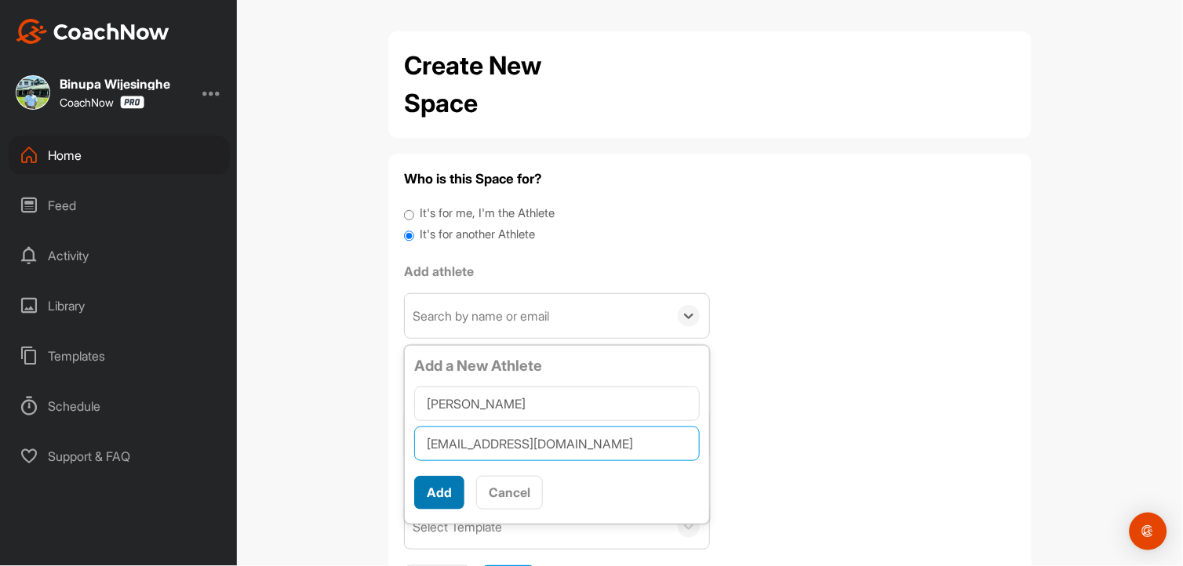
type input "[EMAIL_ADDRESS][DOMAIN_NAME]"
click at [441, 488] on button "Add" at bounding box center [439, 493] width 50 height 34
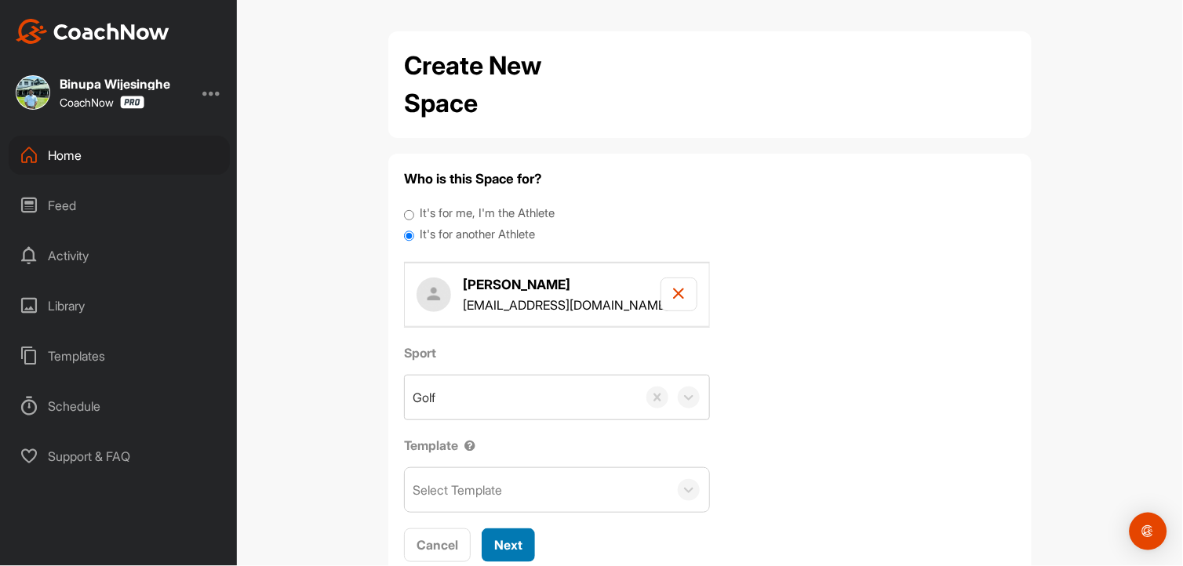
click at [488, 555] on button "Next" at bounding box center [508, 546] width 53 height 34
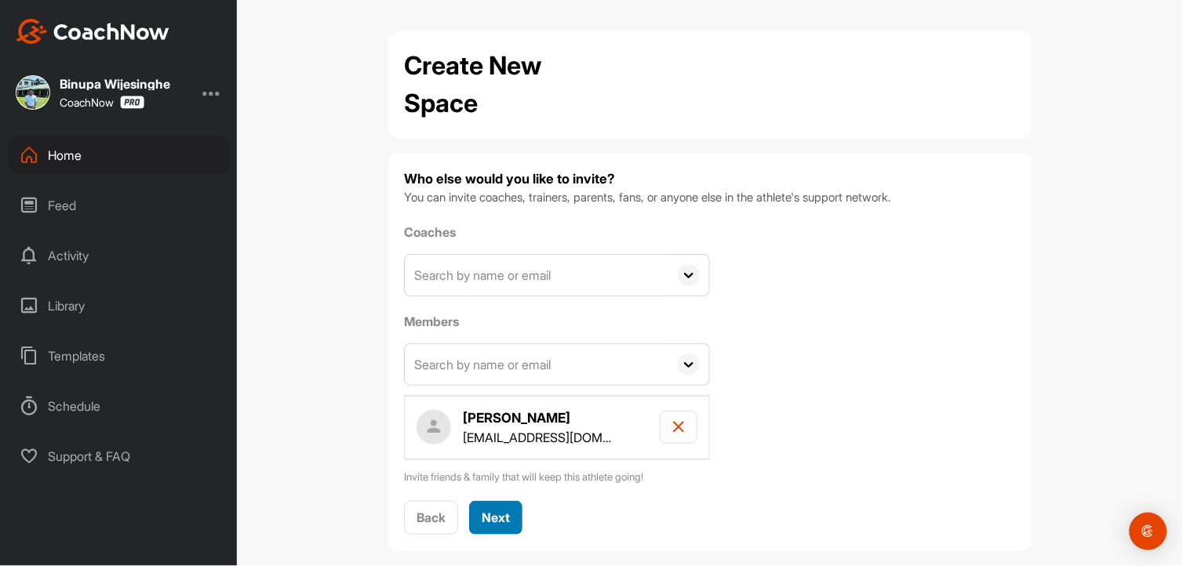
click at [485, 513] on span "Next" at bounding box center [496, 518] width 28 height 16
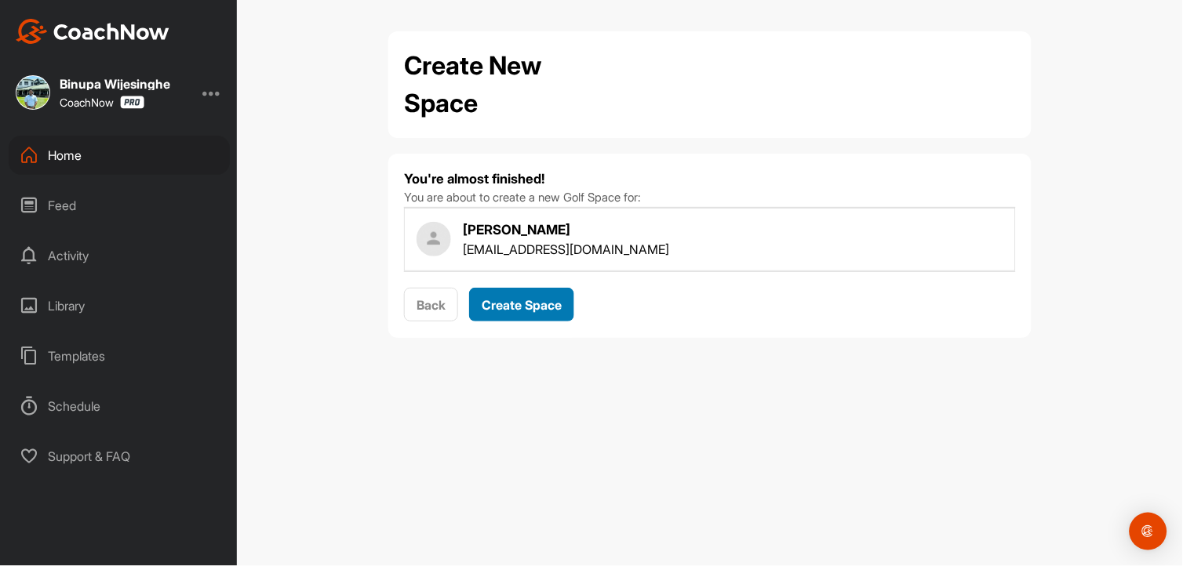
click at [502, 310] on span "Create Space" at bounding box center [522, 305] width 80 height 16
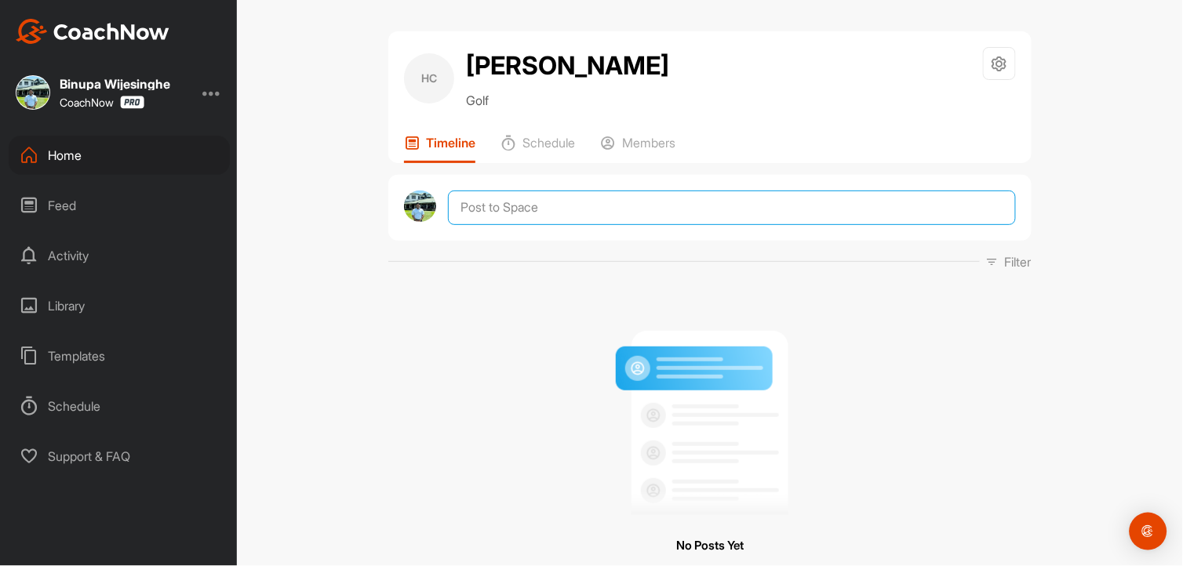
click at [569, 201] on textarea at bounding box center [732, 208] width 568 height 35
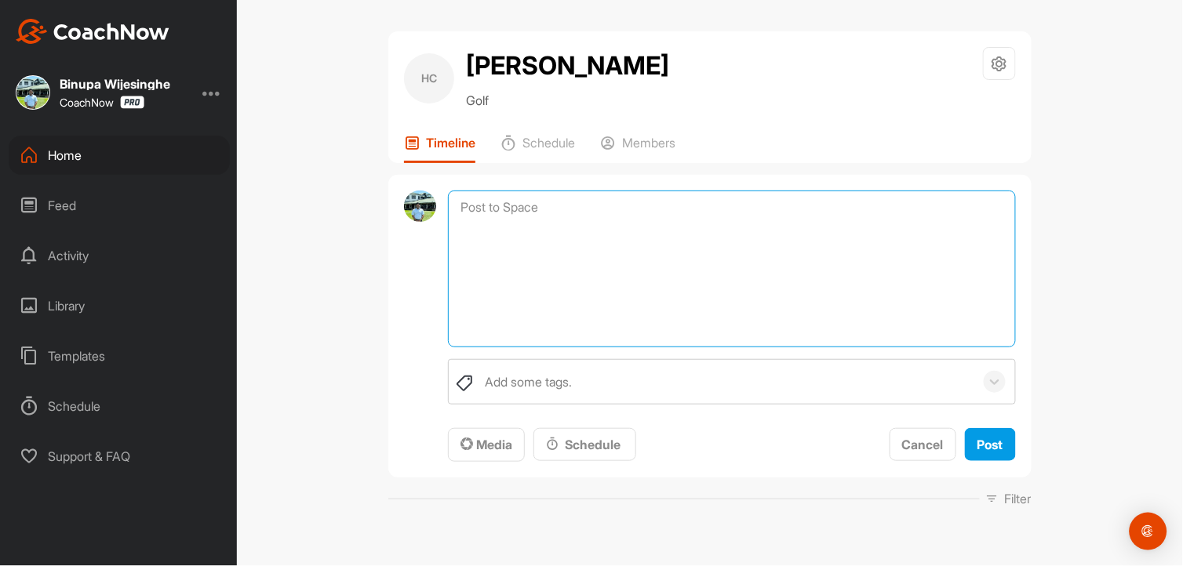
paste textarea "Lorem ipsu dolors ame consec — adi'el seddoe tempor incididu, utl etd ma'a eni …"
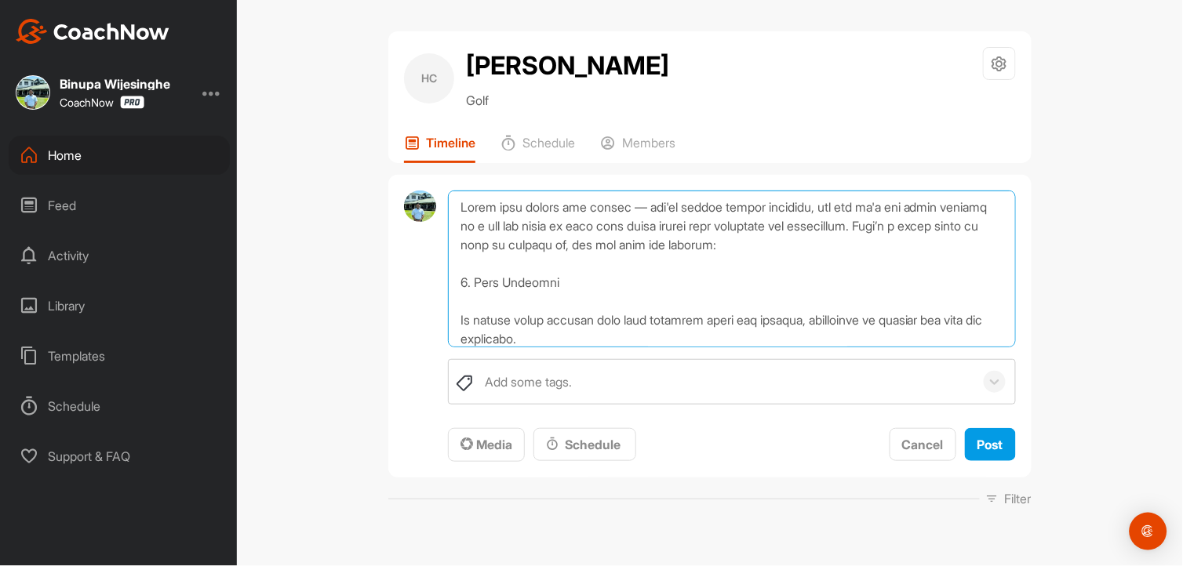
click at [463, 207] on textarea at bounding box center [732, 269] width 568 height 157
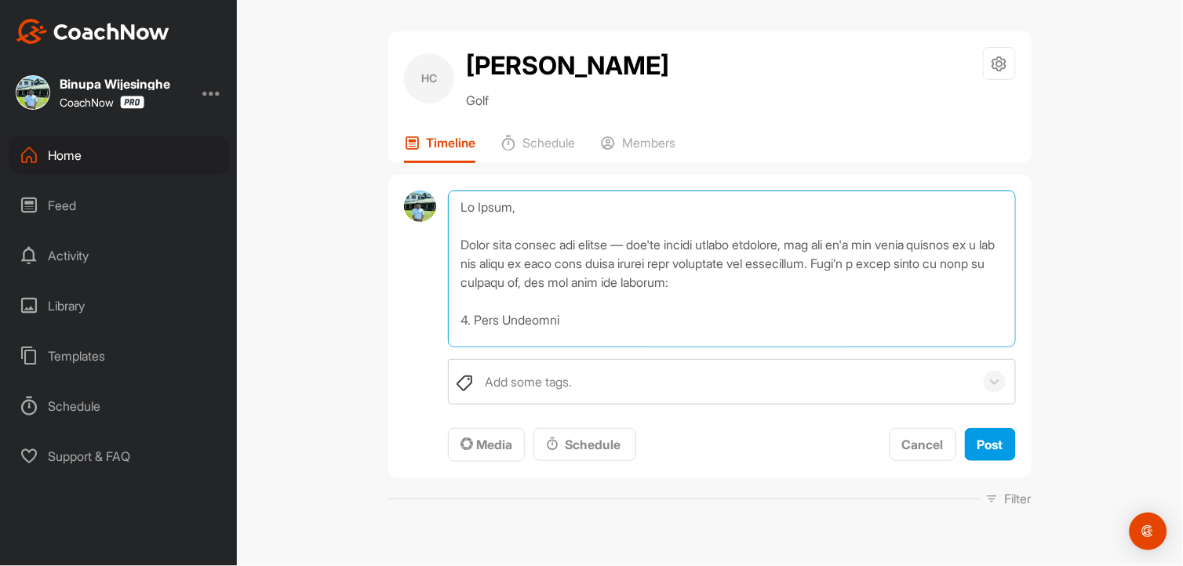
click at [651, 242] on textarea at bounding box center [732, 269] width 568 height 157
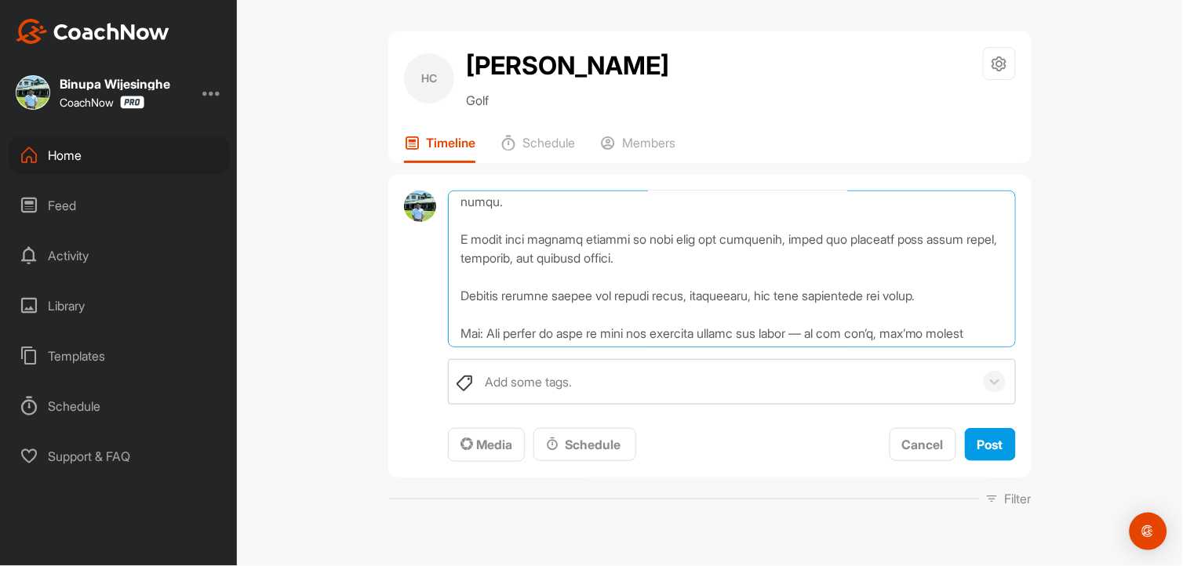
scroll to position [261, 0]
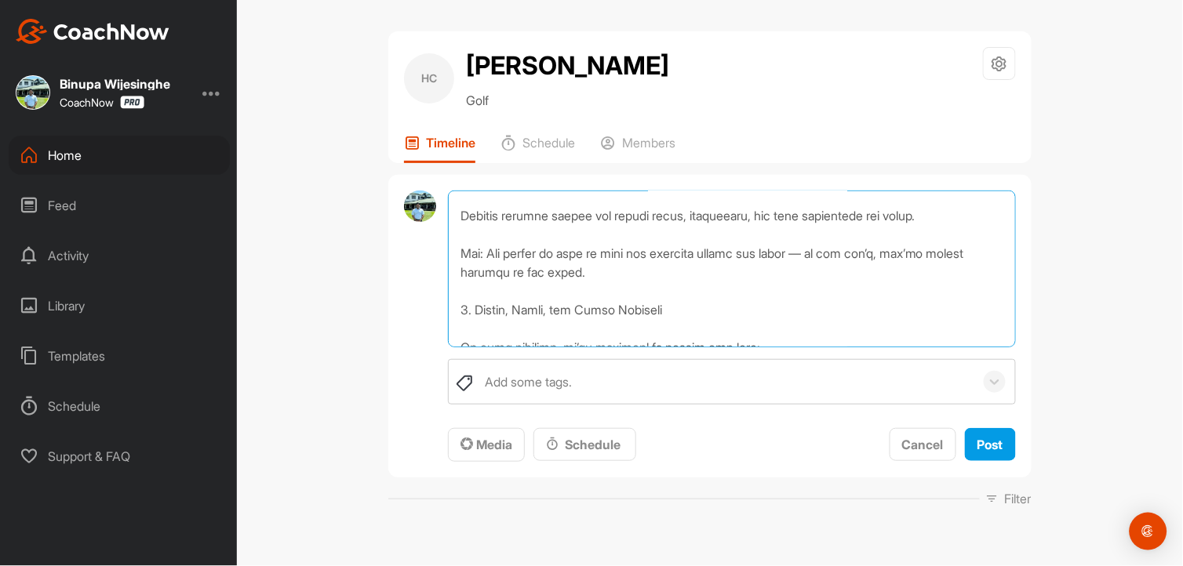
drag, startPoint x: 579, startPoint y: 241, endPoint x: 472, endPoint y: 205, distance: 112.4
click at [472, 205] on textarea at bounding box center [732, 269] width 568 height 157
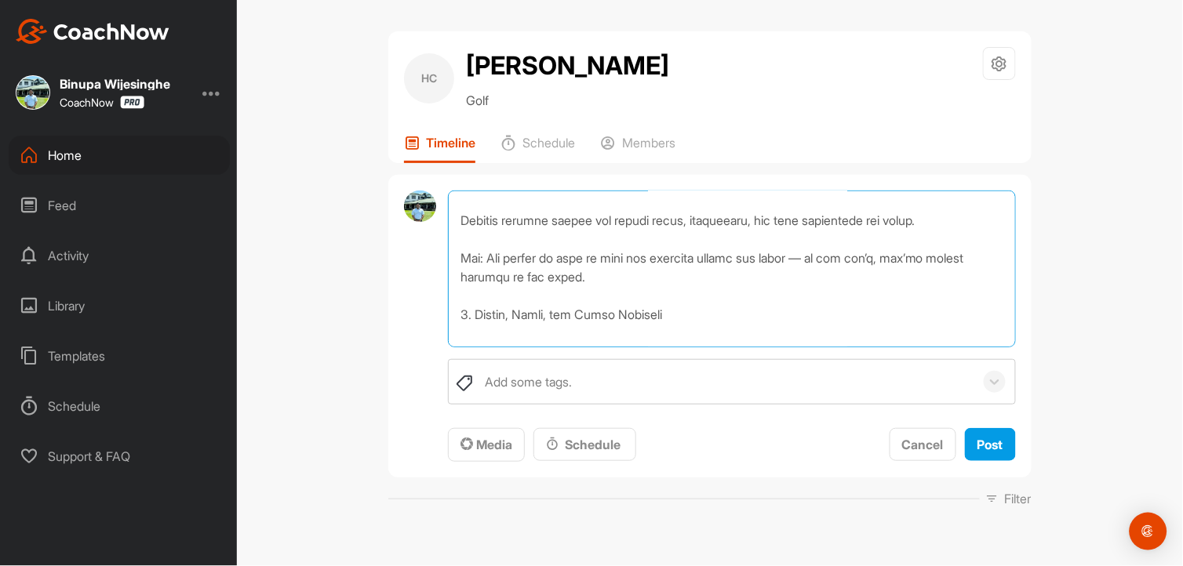
click at [521, 283] on textarea at bounding box center [732, 269] width 568 height 157
drag, startPoint x: 461, startPoint y: 269, endPoint x: 417, endPoint y: 253, distance: 46.9
click at [417, 253] on div "Add some tags. To pick up a draggable item, press the space bar. While dragging…" at bounding box center [709, 327] width 643 height 304
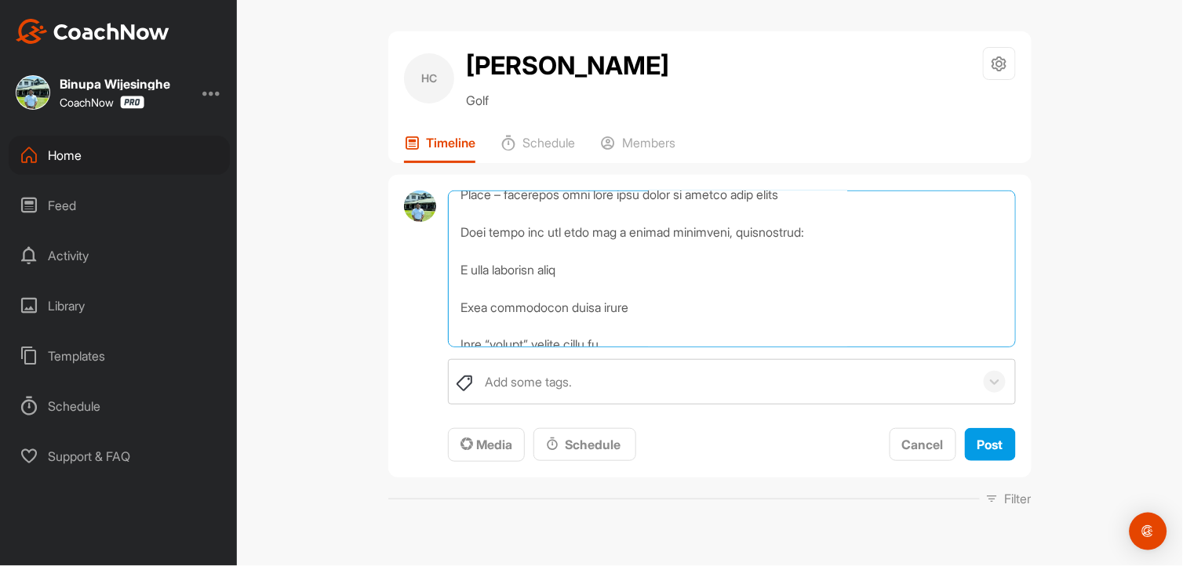
scroll to position [549, 0]
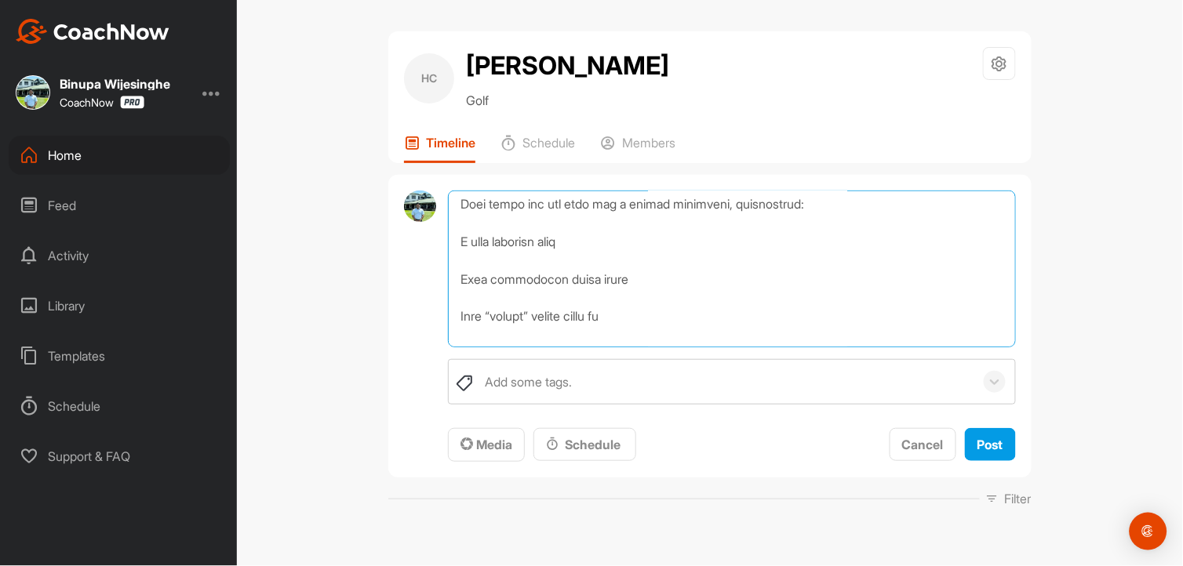
drag, startPoint x: 587, startPoint y: 278, endPoint x: 442, endPoint y: 279, distance: 145.1
click at [448, 279] on textarea at bounding box center [732, 269] width 568 height 157
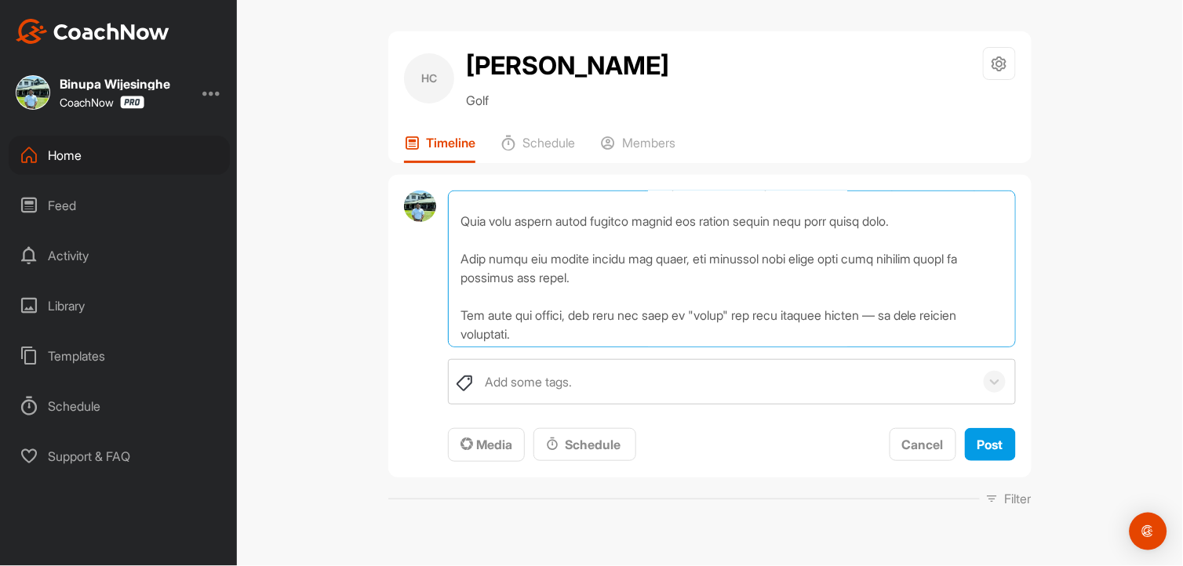
scroll to position [0, 0]
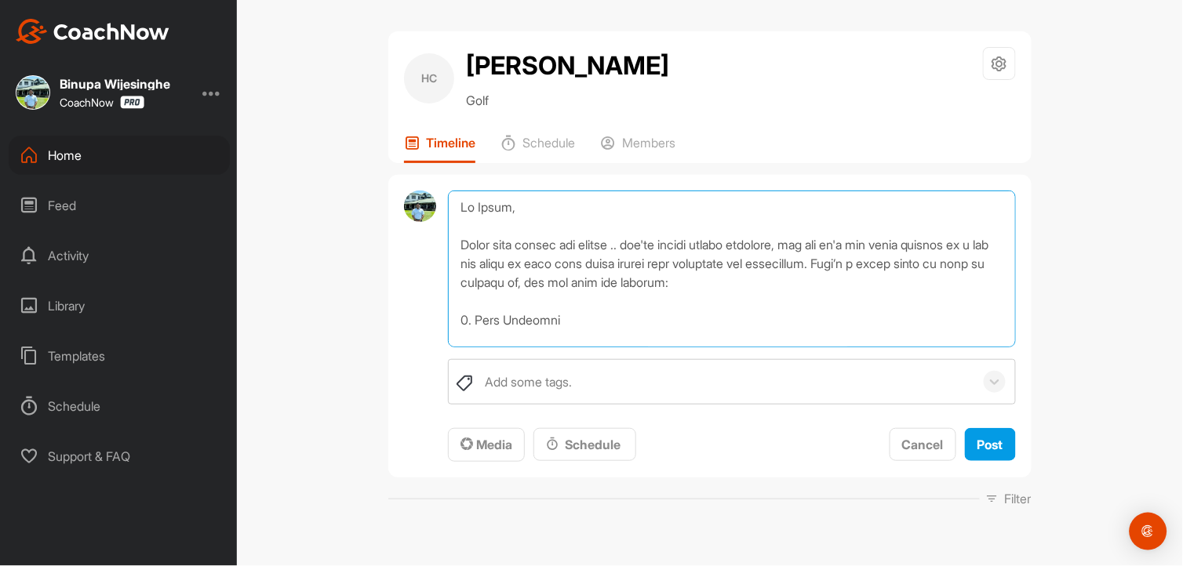
drag, startPoint x: 749, startPoint y: 193, endPoint x: 453, endPoint y: 255, distance: 302.9
click at [469, 257] on textarea at bounding box center [732, 269] width 568 height 157
click at [601, 320] on textarea at bounding box center [732, 269] width 568 height 157
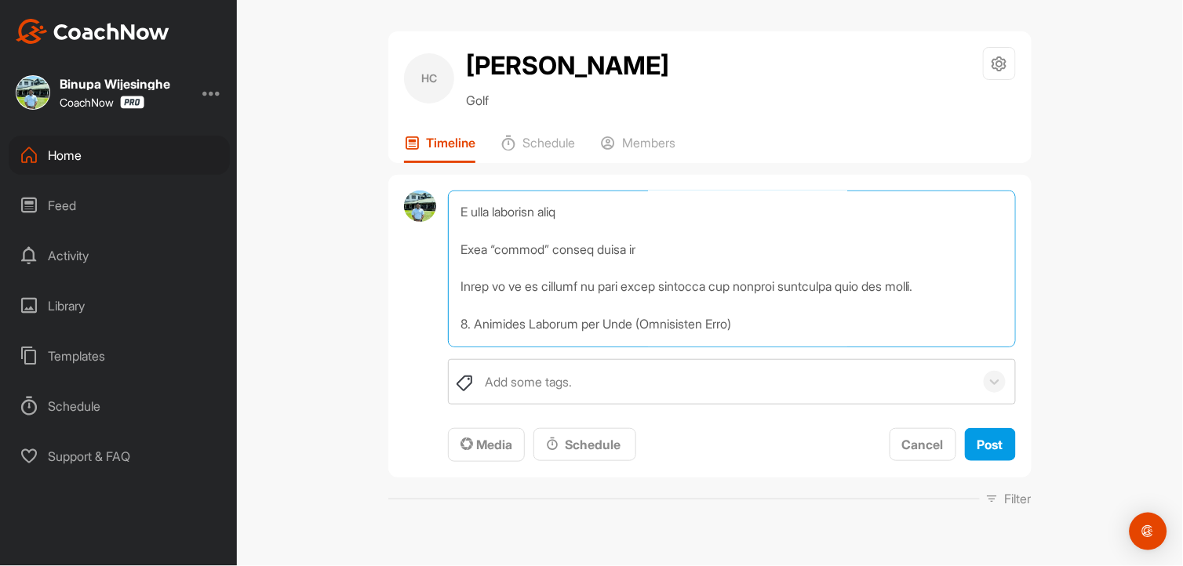
scroll to position [609, 0]
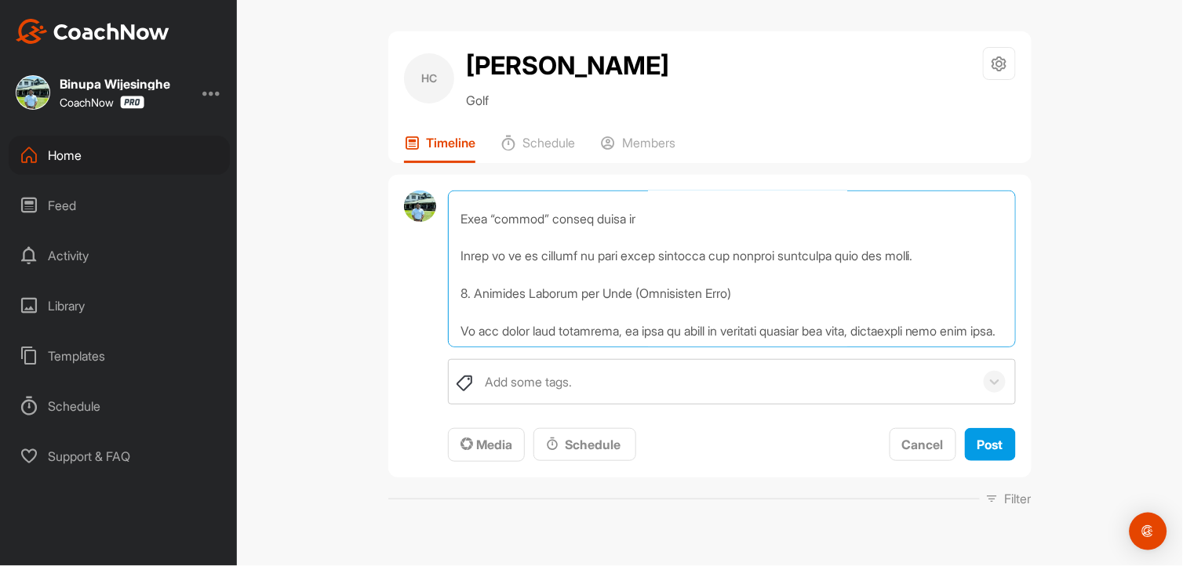
drag, startPoint x: 806, startPoint y: 253, endPoint x: 469, endPoint y: 233, distance: 337.9
click at [469, 233] on textarea at bounding box center [732, 269] width 568 height 157
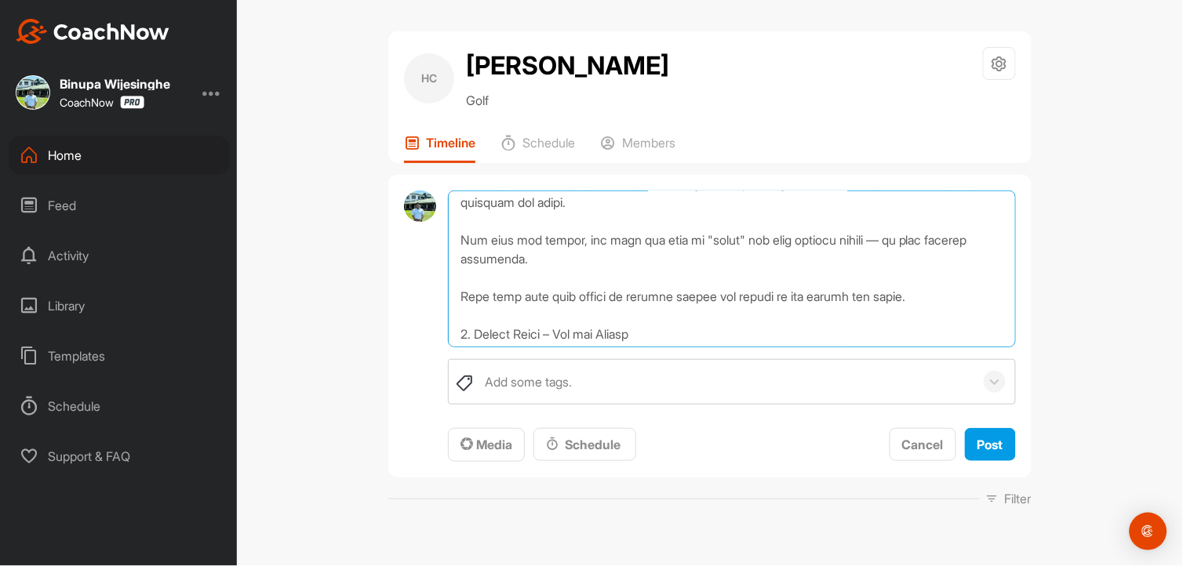
scroll to position [852, 0]
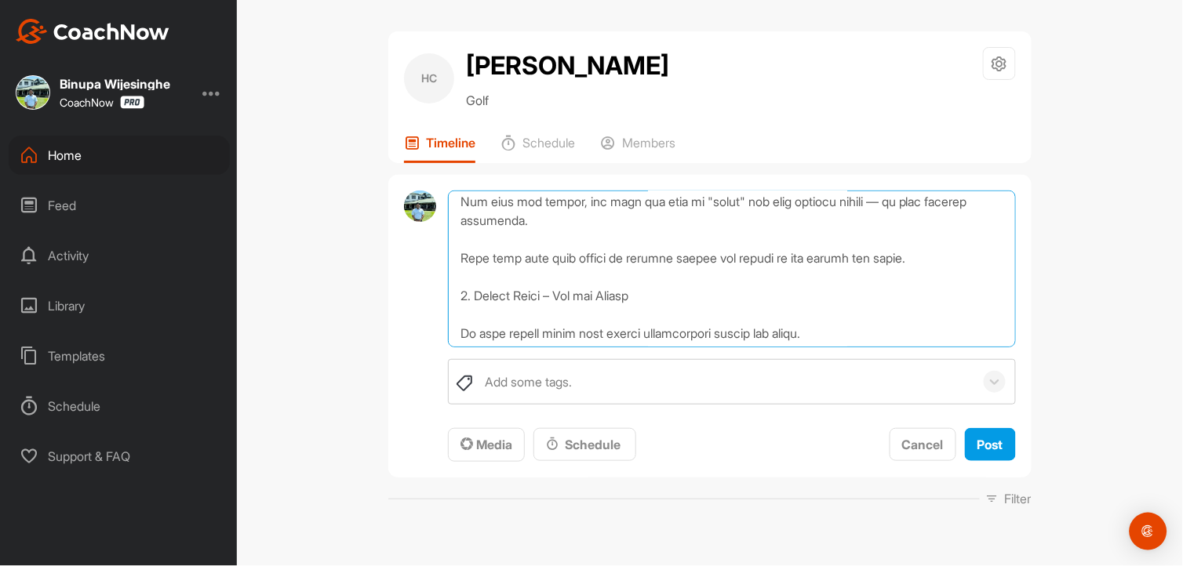
drag, startPoint x: 811, startPoint y: 281, endPoint x: 468, endPoint y: 245, distance: 344.6
click at [468, 245] on textarea at bounding box center [732, 269] width 568 height 157
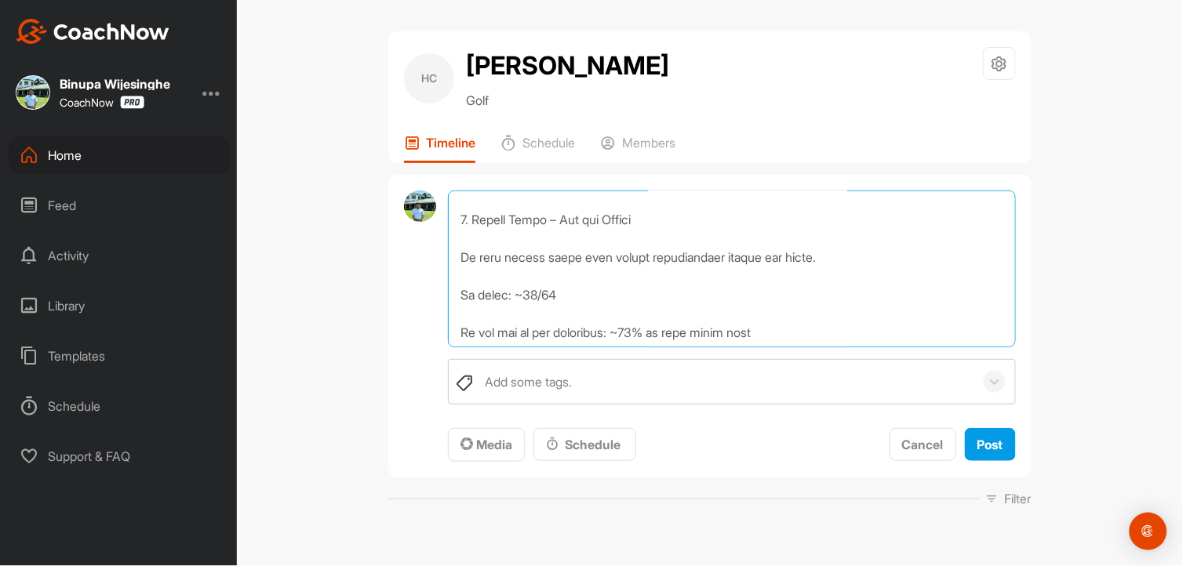
scroll to position [921, 0]
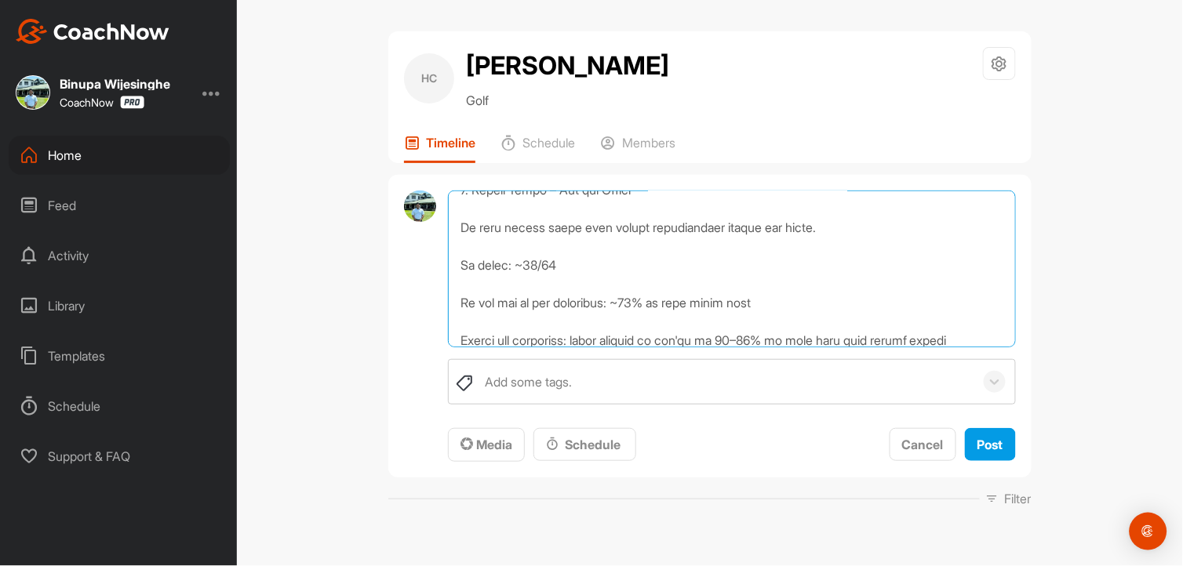
click at [636, 303] on textarea at bounding box center [732, 269] width 568 height 157
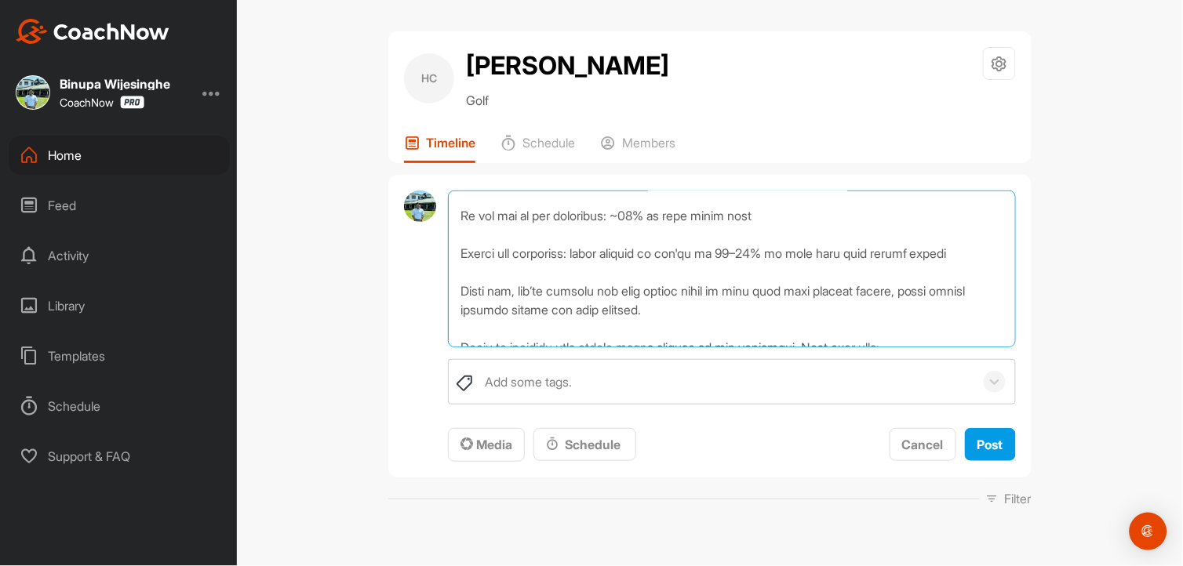
click at [749, 262] on textarea at bounding box center [732, 269] width 568 height 157
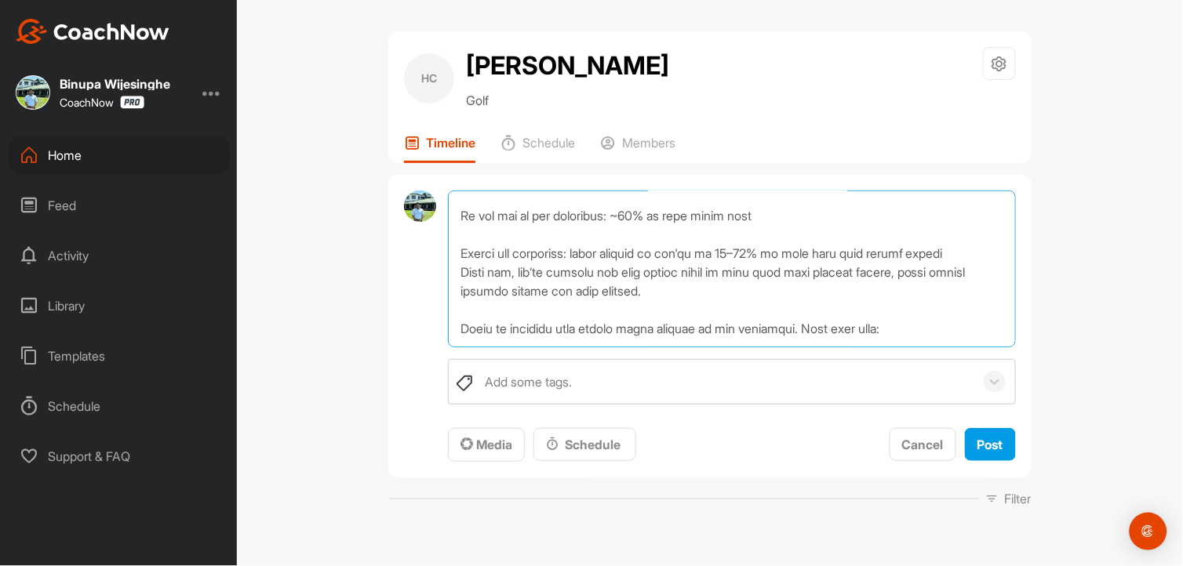
drag, startPoint x: 769, startPoint y: 249, endPoint x: 751, endPoint y: 259, distance: 21.0
click at [765, 249] on textarea at bounding box center [732, 269] width 568 height 157
click at [516, 270] on textarea at bounding box center [732, 269] width 568 height 157
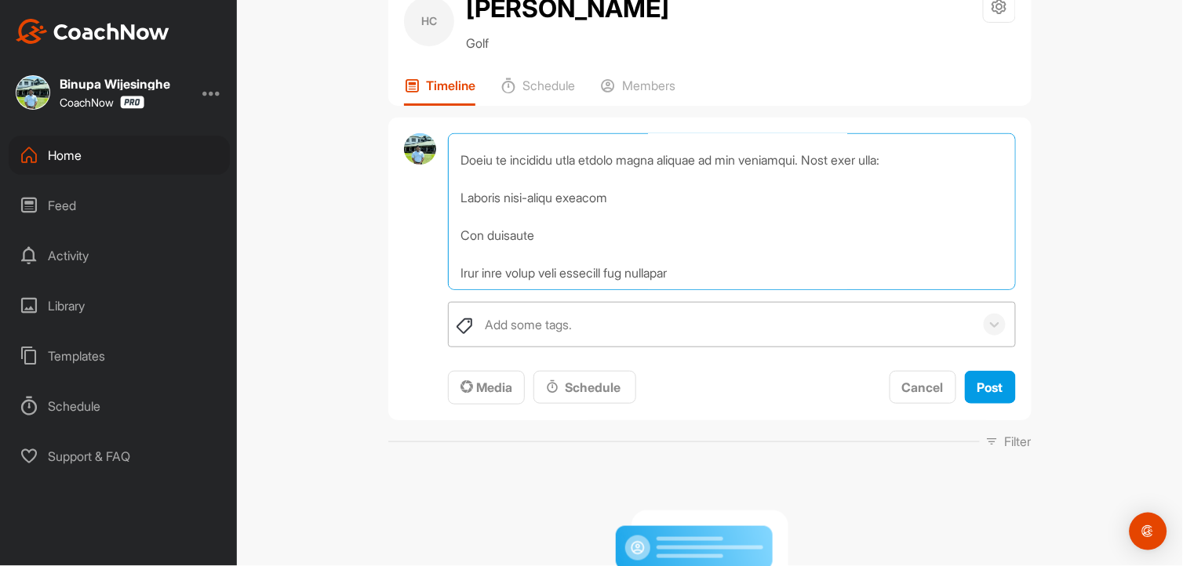
scroll to position [87, 0]
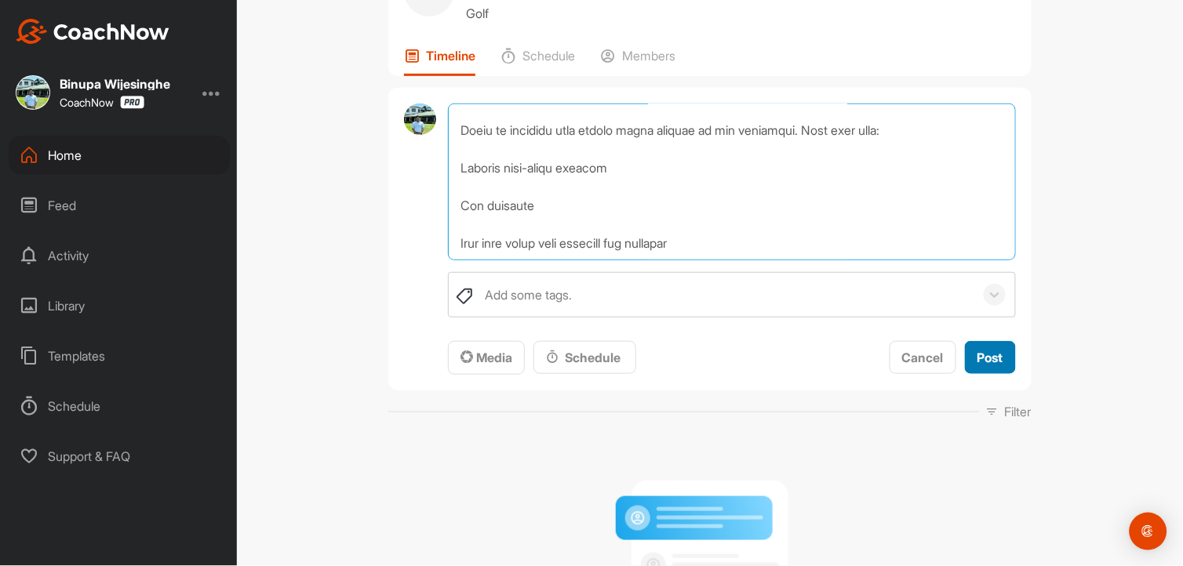
type textarea "Lo Ipsum, Dolor sita consec adi elitse .. doe'te incidi utlabo etdolore, mag al…"
click at [965, 355] on button "Post" at bounding box center [990, 358] width 51 height 34
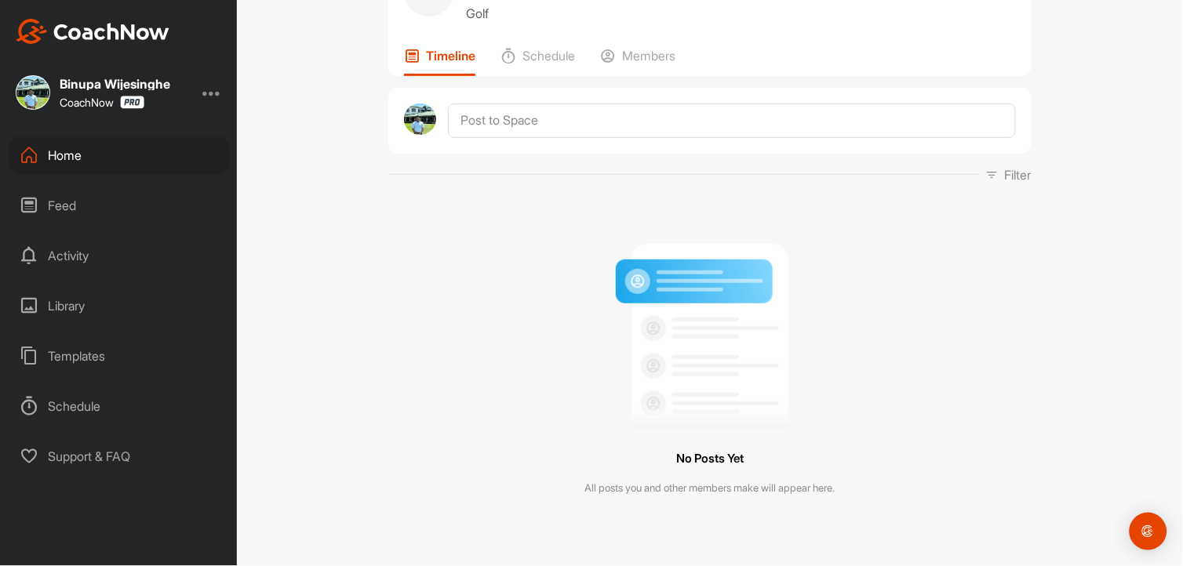
scroll to position [0, 0]
